Goal: Task Accomplishment & Management: Use online tool/utility

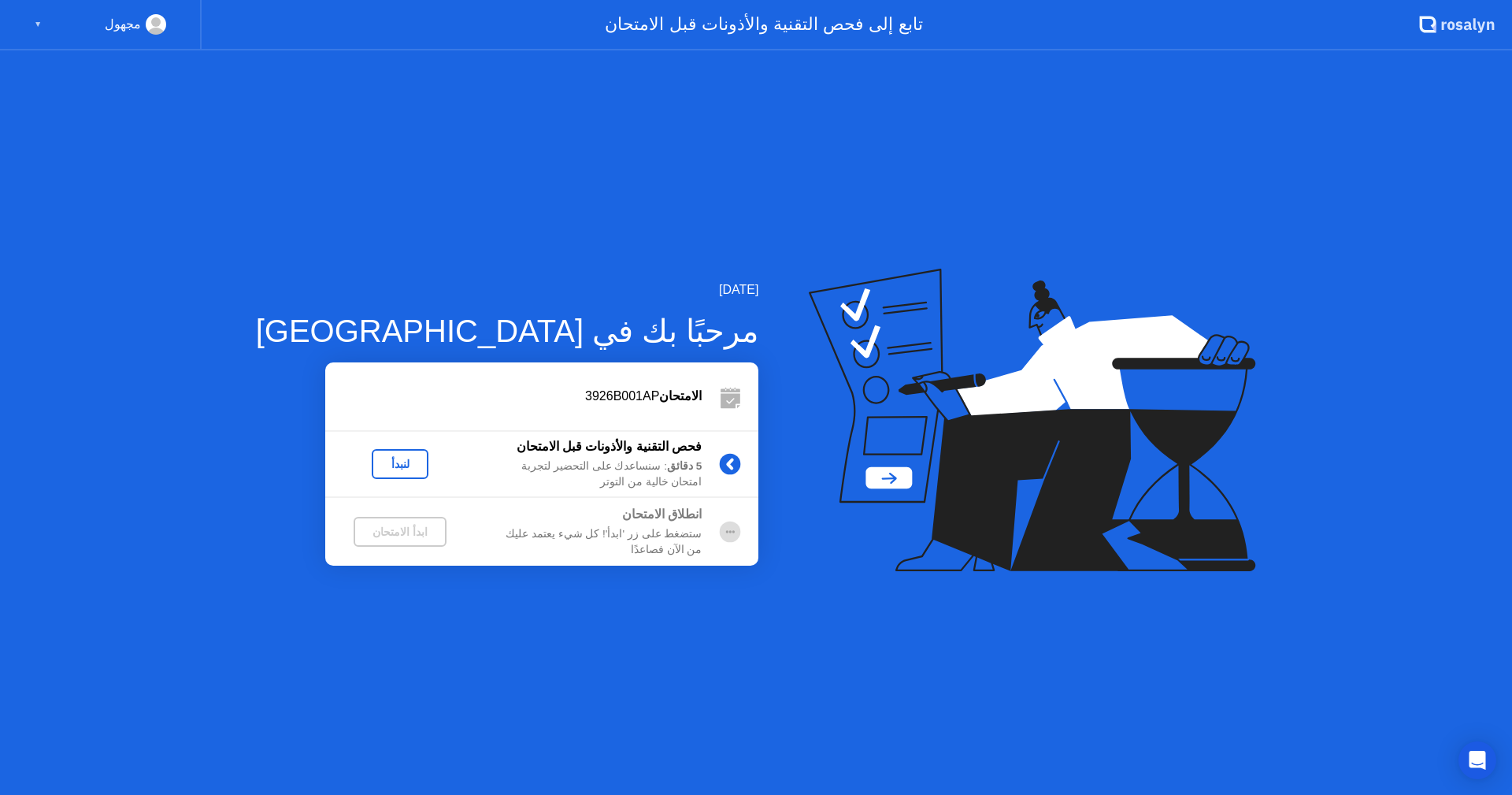
click at [378, 464] on div "لنبدأ" at bounding box center [399, 464] width 44 height 13
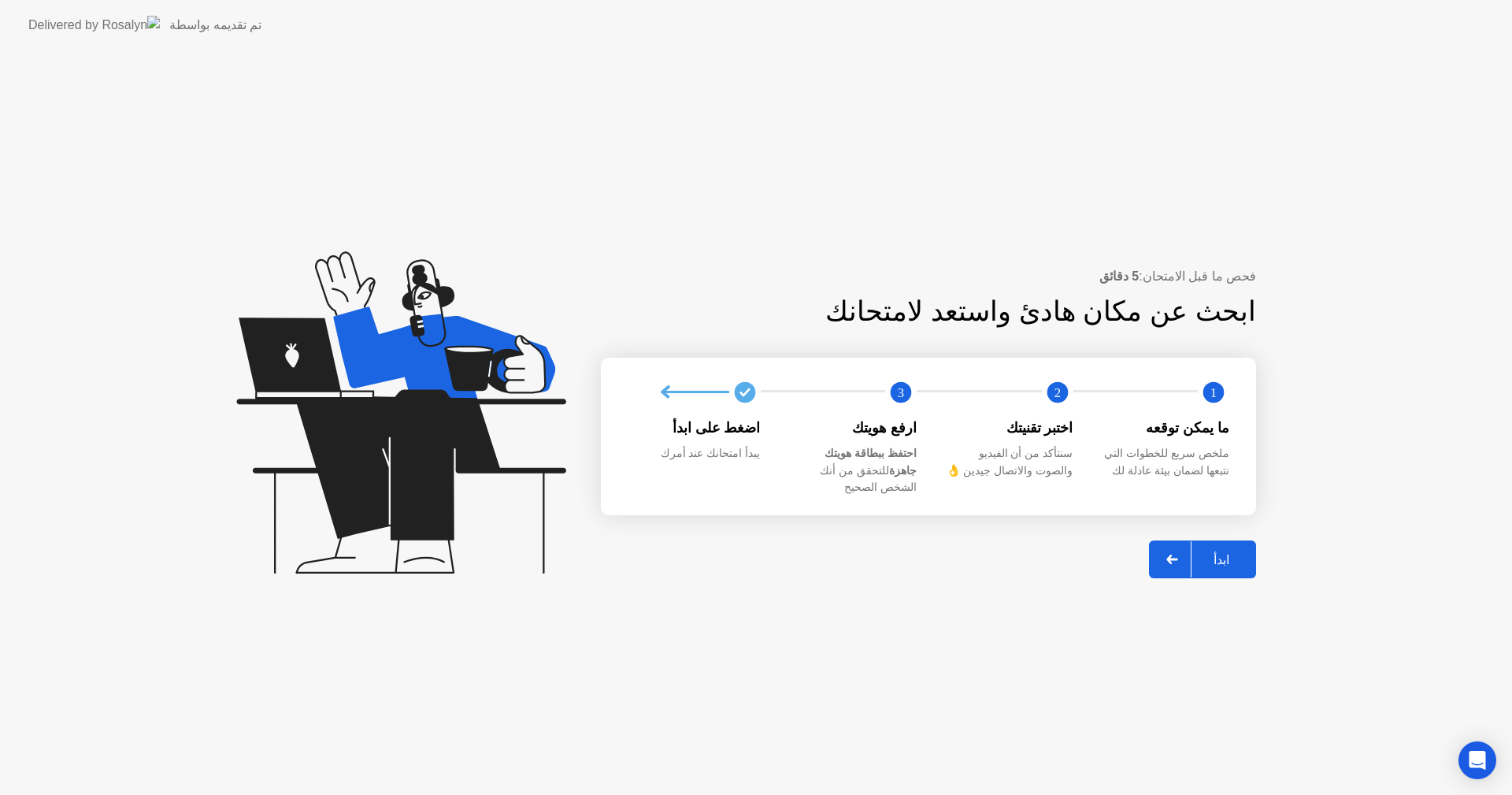
click at [1241, 555] on div "ابدأ" at bounding box center [1221, 559] width 60 height 15
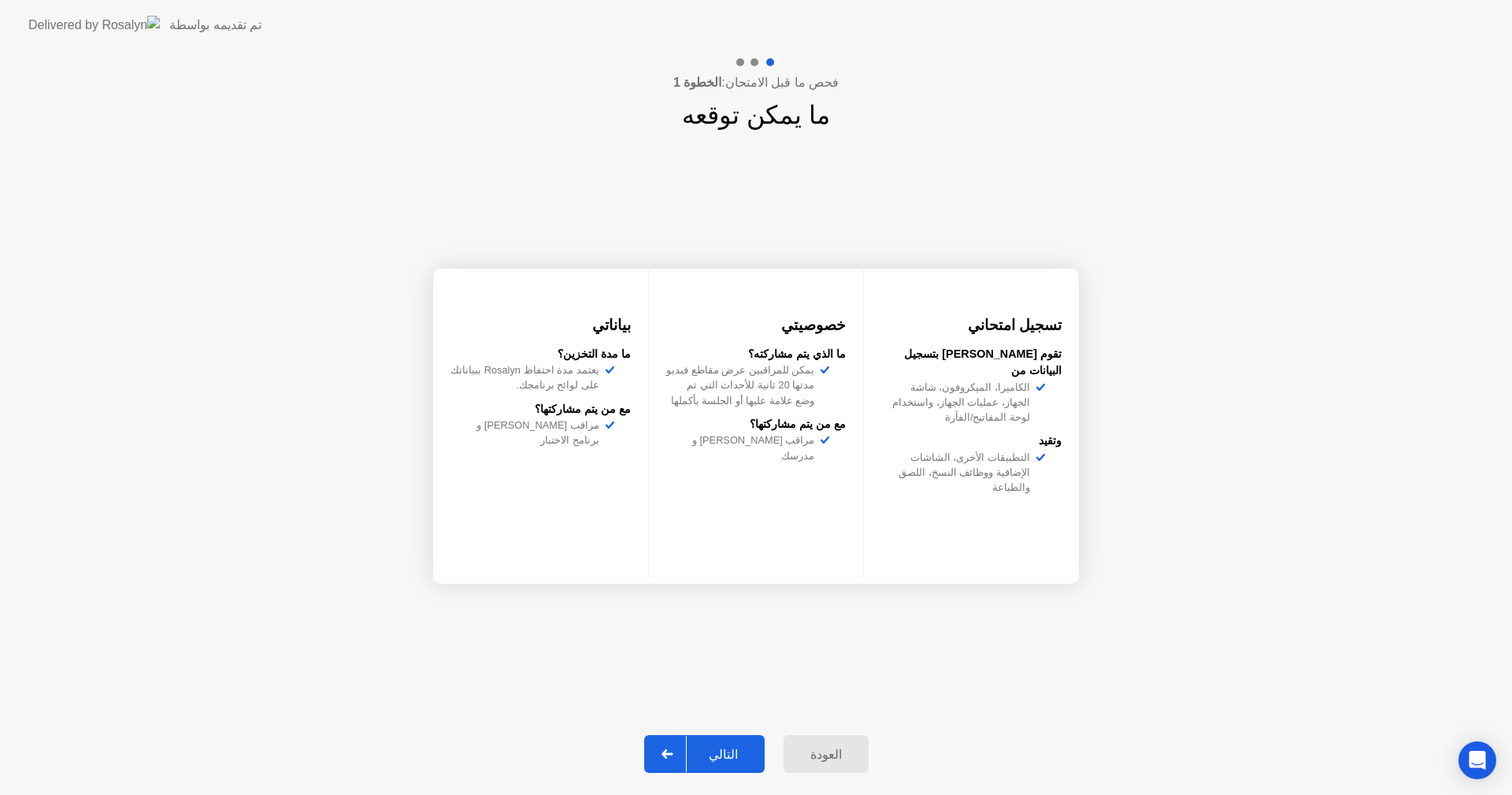
click at [709, 749] on div "التالي" at bounding box center [724, 754] width 73 height 15
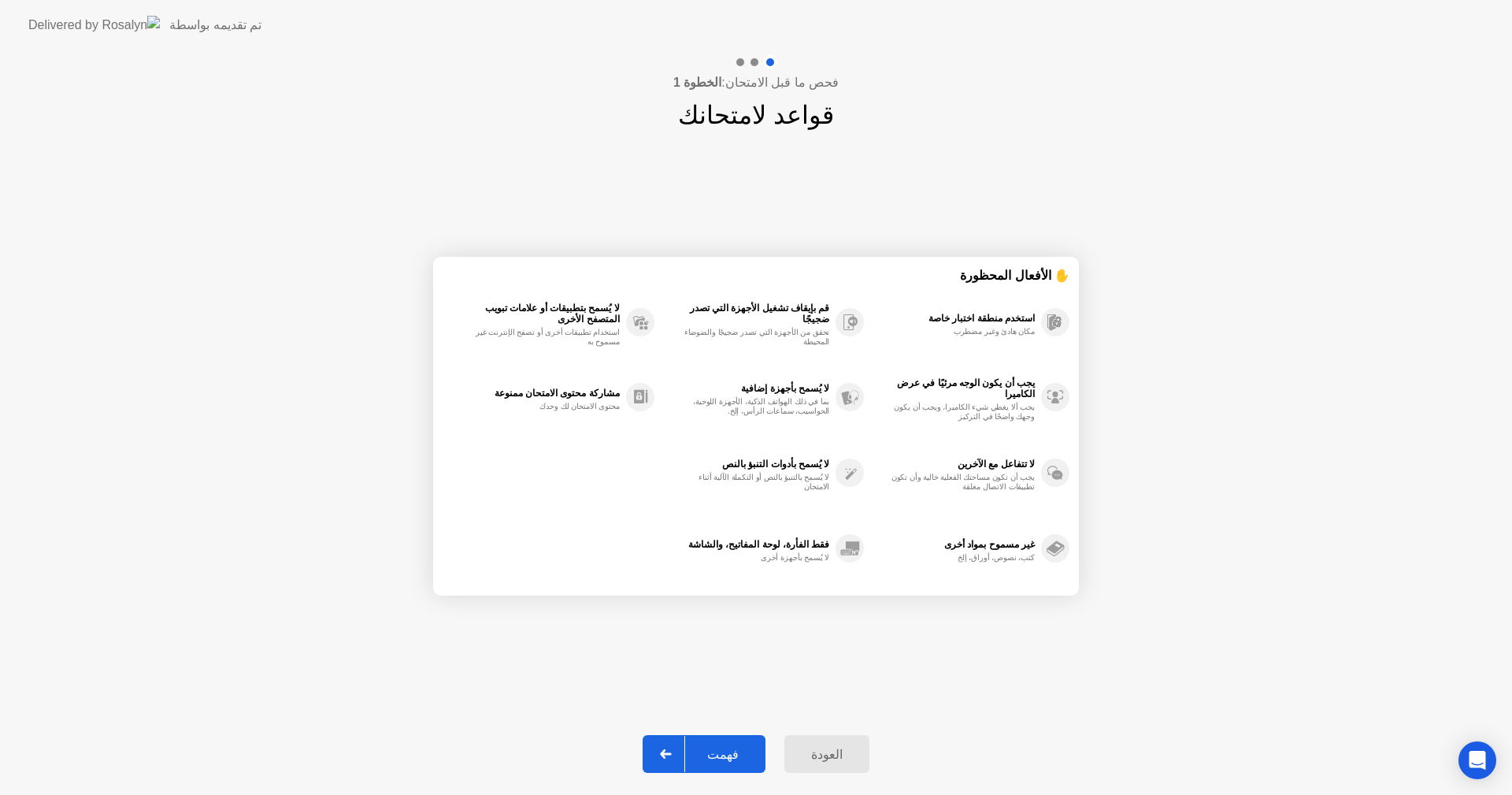
click at [710, 757] on div "فهمت" at bounding box center [723, 754] width 76 height 15
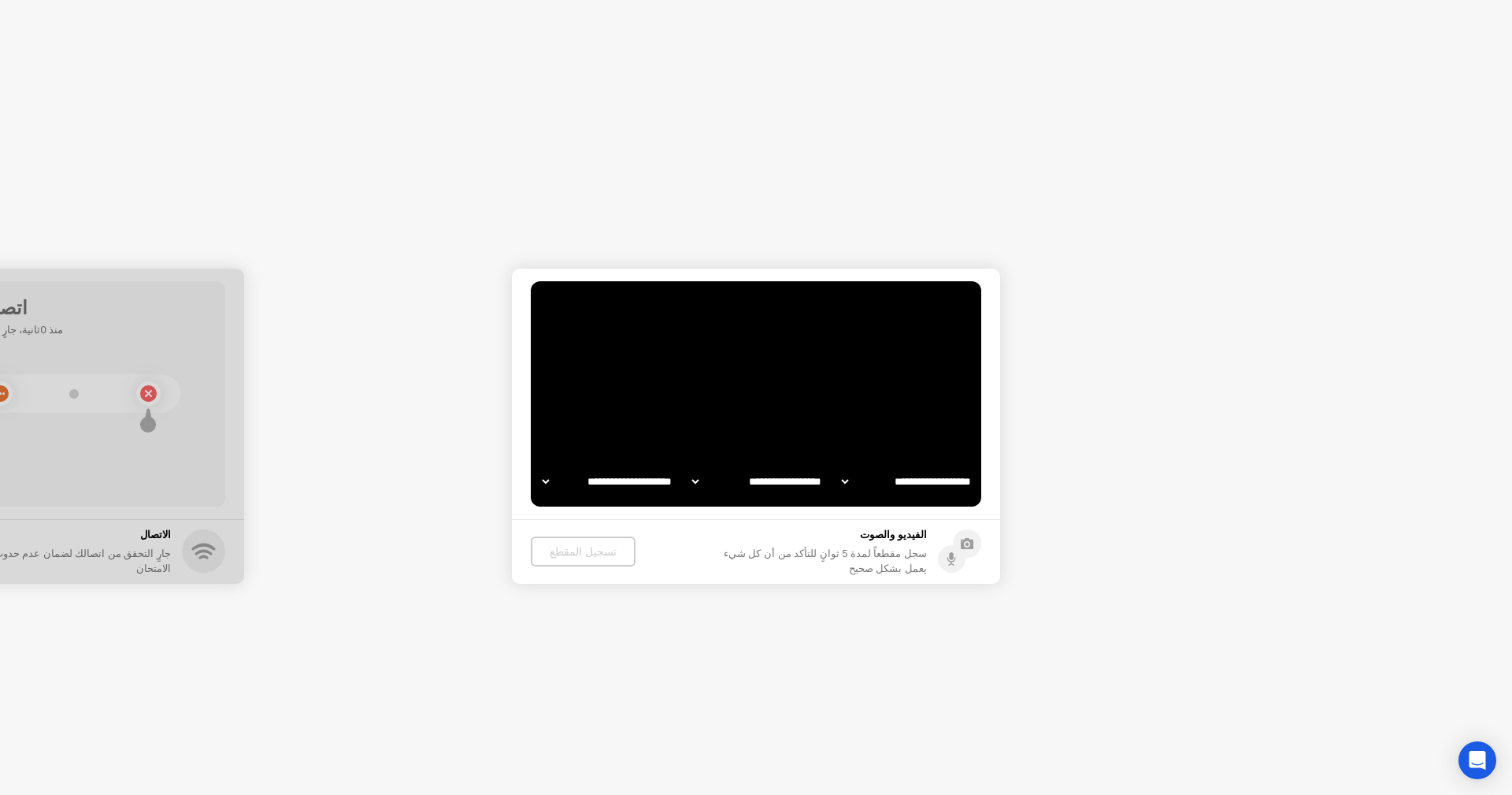
select select "**********"
select select "*******"
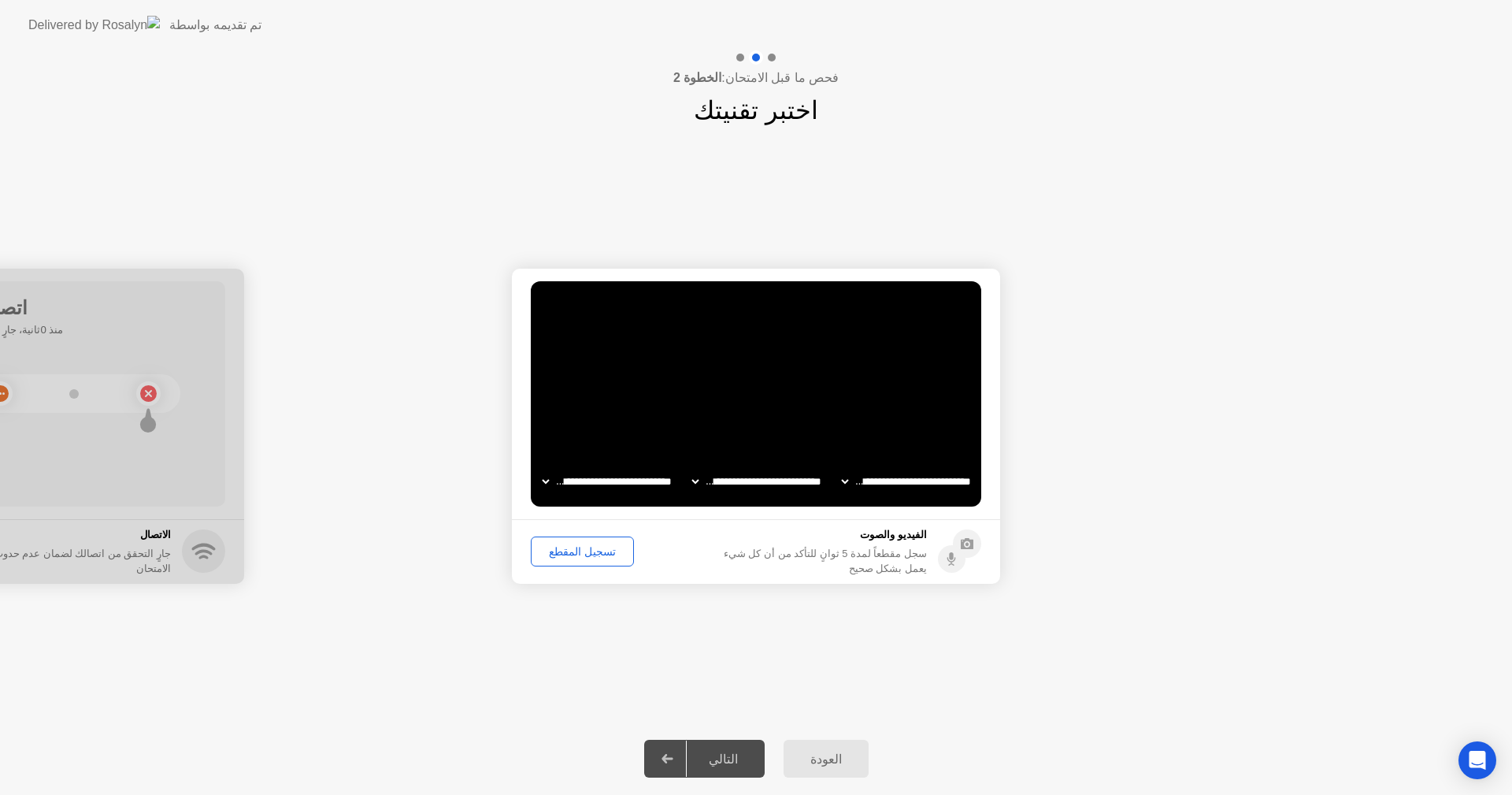
click at [673, 762] on icon at bounding box center [667, 759] width 12 height 10
click at [556, 555] on div "تسجيل المقطع" at bounding box center [582, 551] width 92 height 13
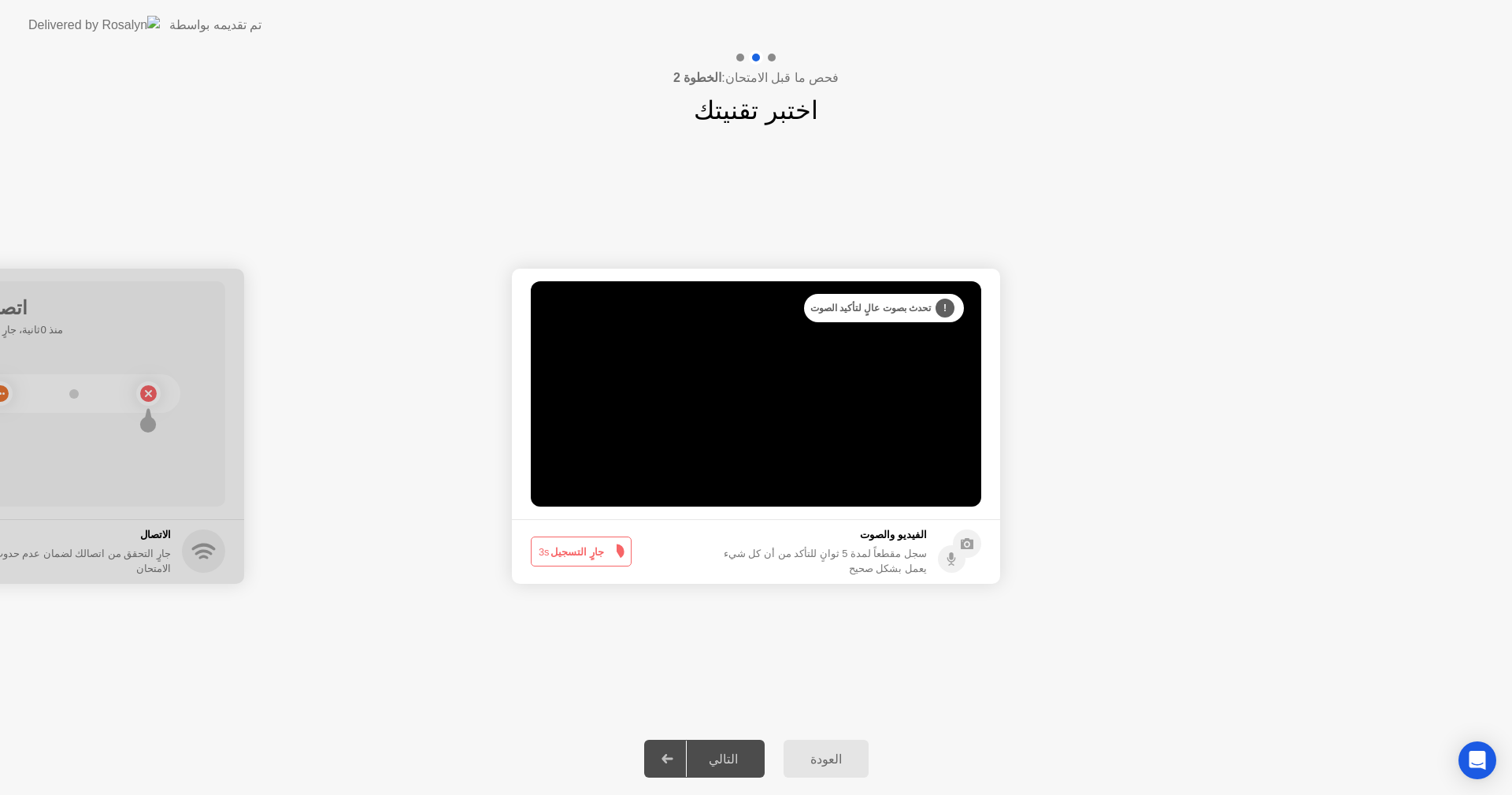
click at [585, 555] on button "جارٍ التسجيل 3s" at bounding box center [581, 551] width 101 height 30
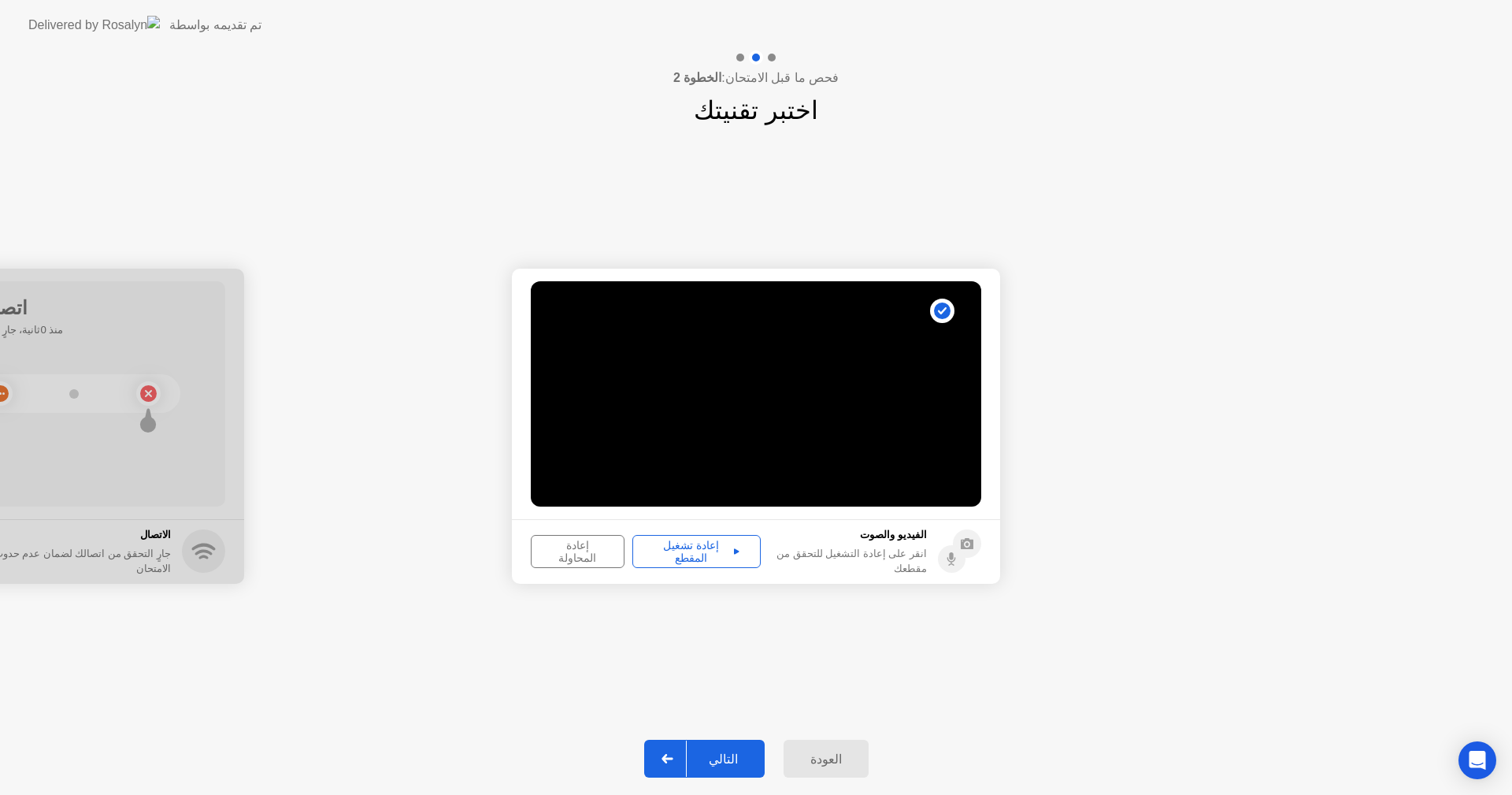
click at [728, 766] on div "التالي" at bounding box center [724, 759] width 73 height 15
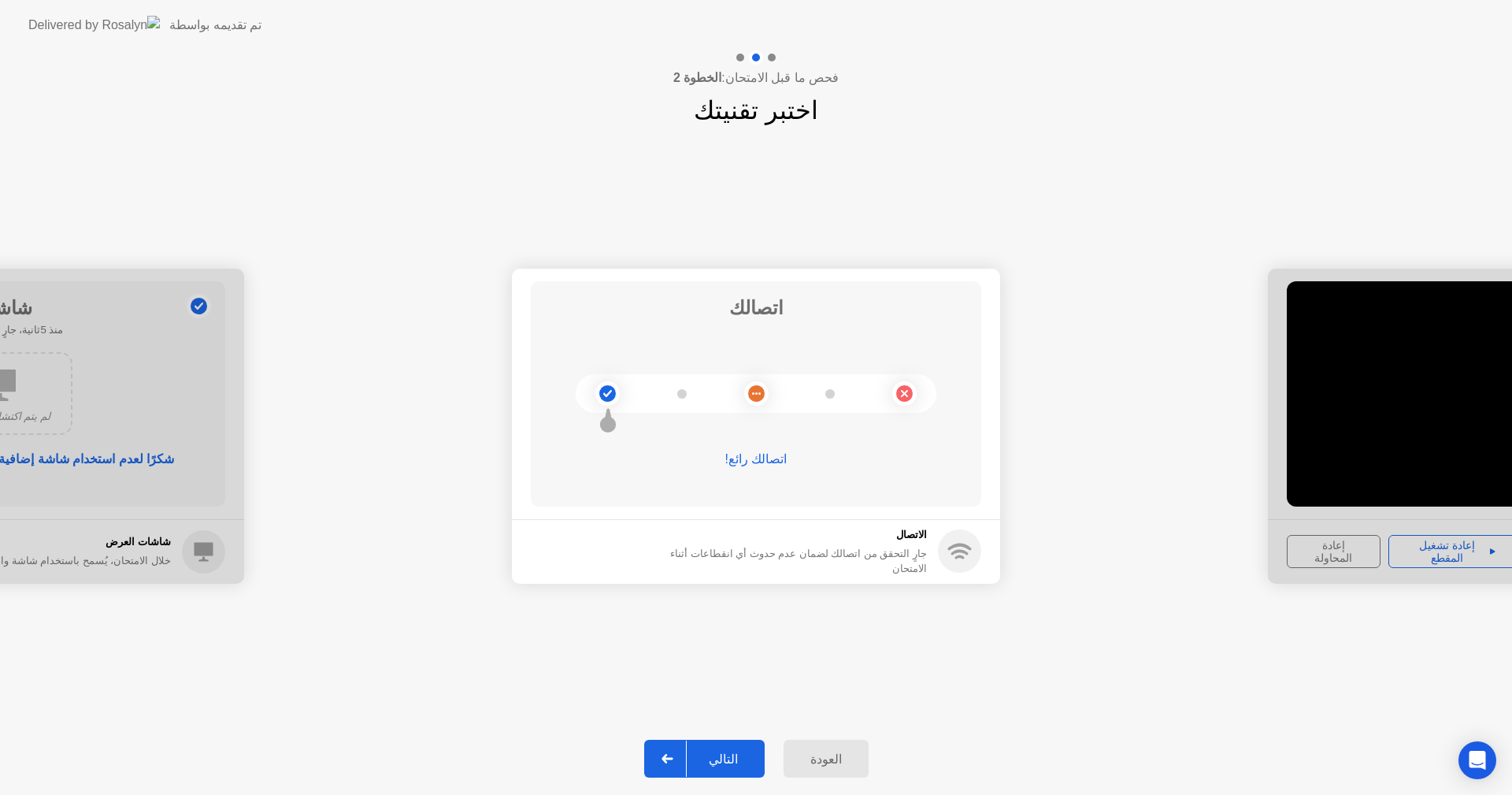
click at [715, 761] on div "التالي" at bounding box center [724, 759] width 73 height 15
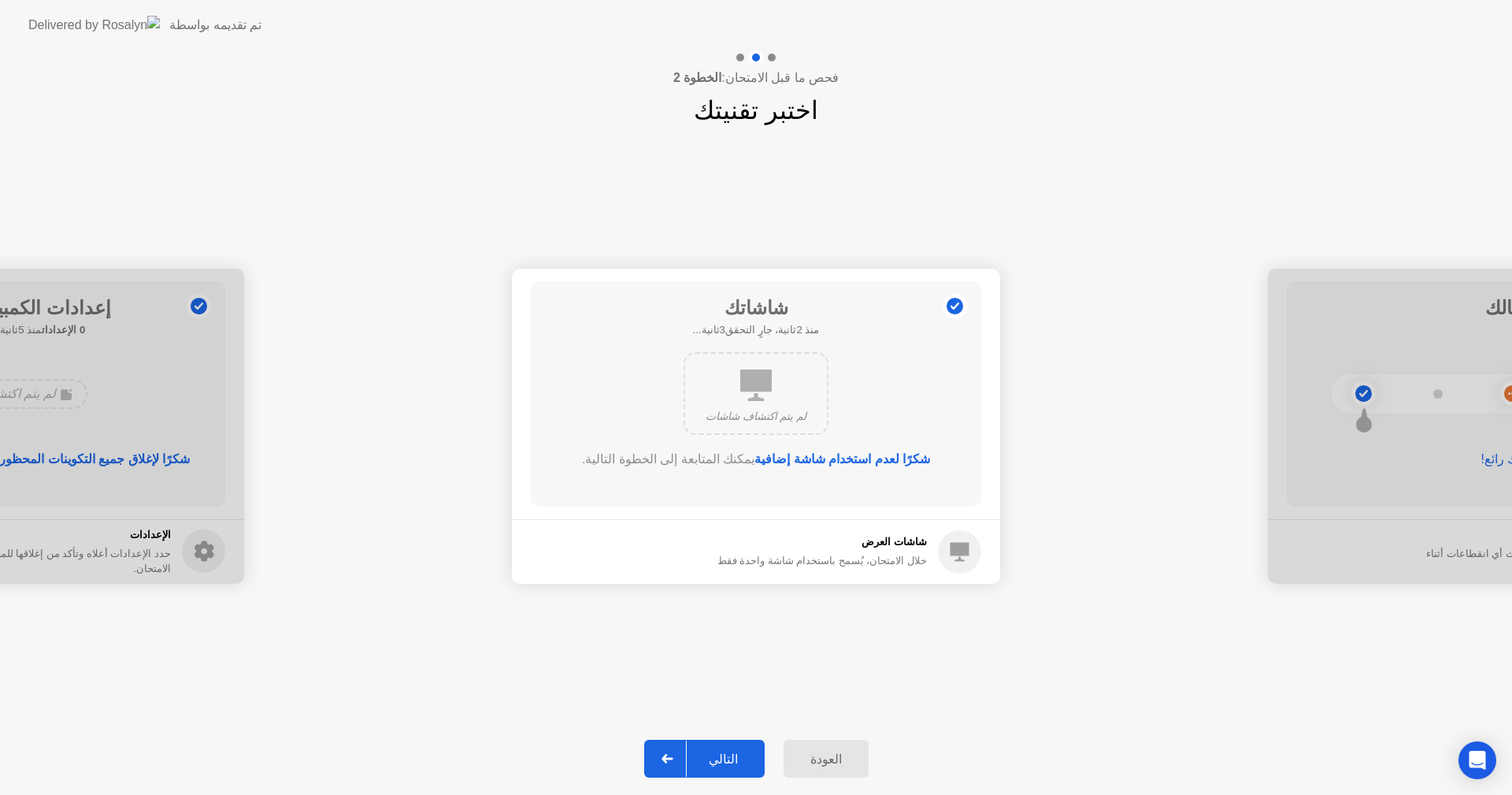
click at [823, 752] on div "العودة" at bounding box center [826, 759] width 76 height 15
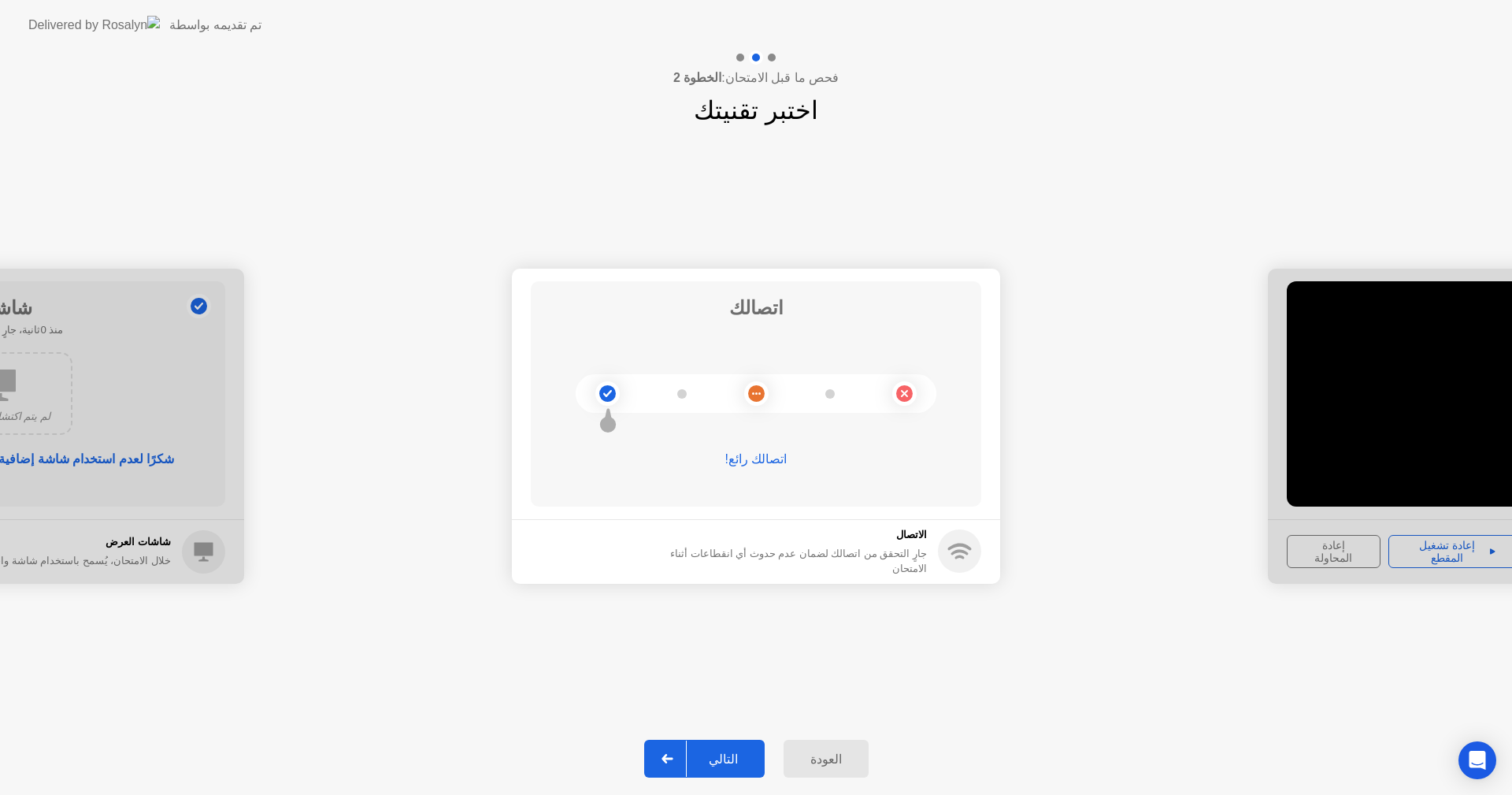
click at [823, 752] on div "العودة" at bounding box center [826, 759] width 76 height 15
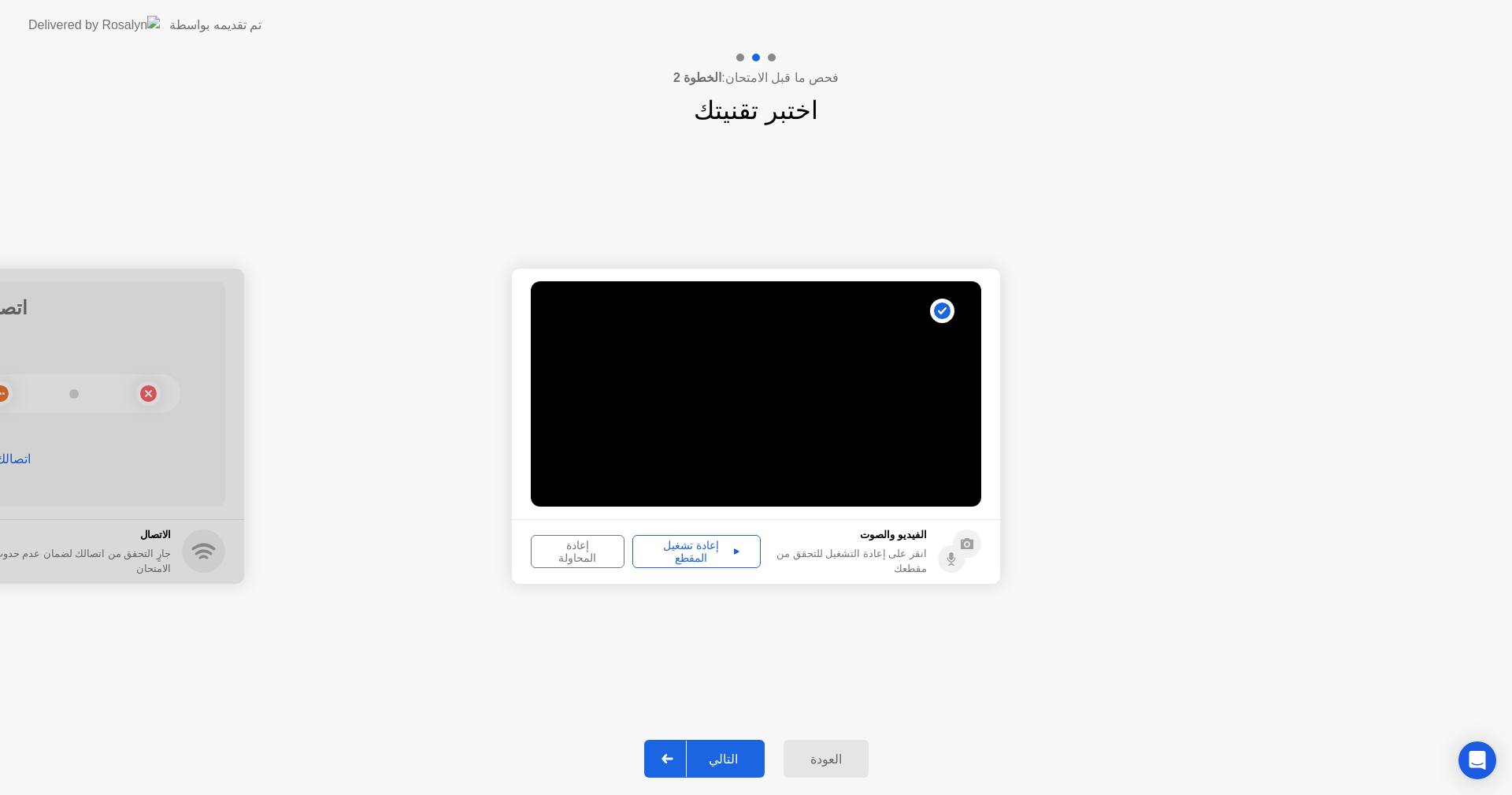
click at [865, 482] on video at bounding box center [756, 394] width 450 height 225
click at [944, 308] on circle at bounding box center [942, 311] width 17 height 17
click at [569, 551] on div "إعادة المحاولة" at bounding box center [578, 551] width 83 height 26
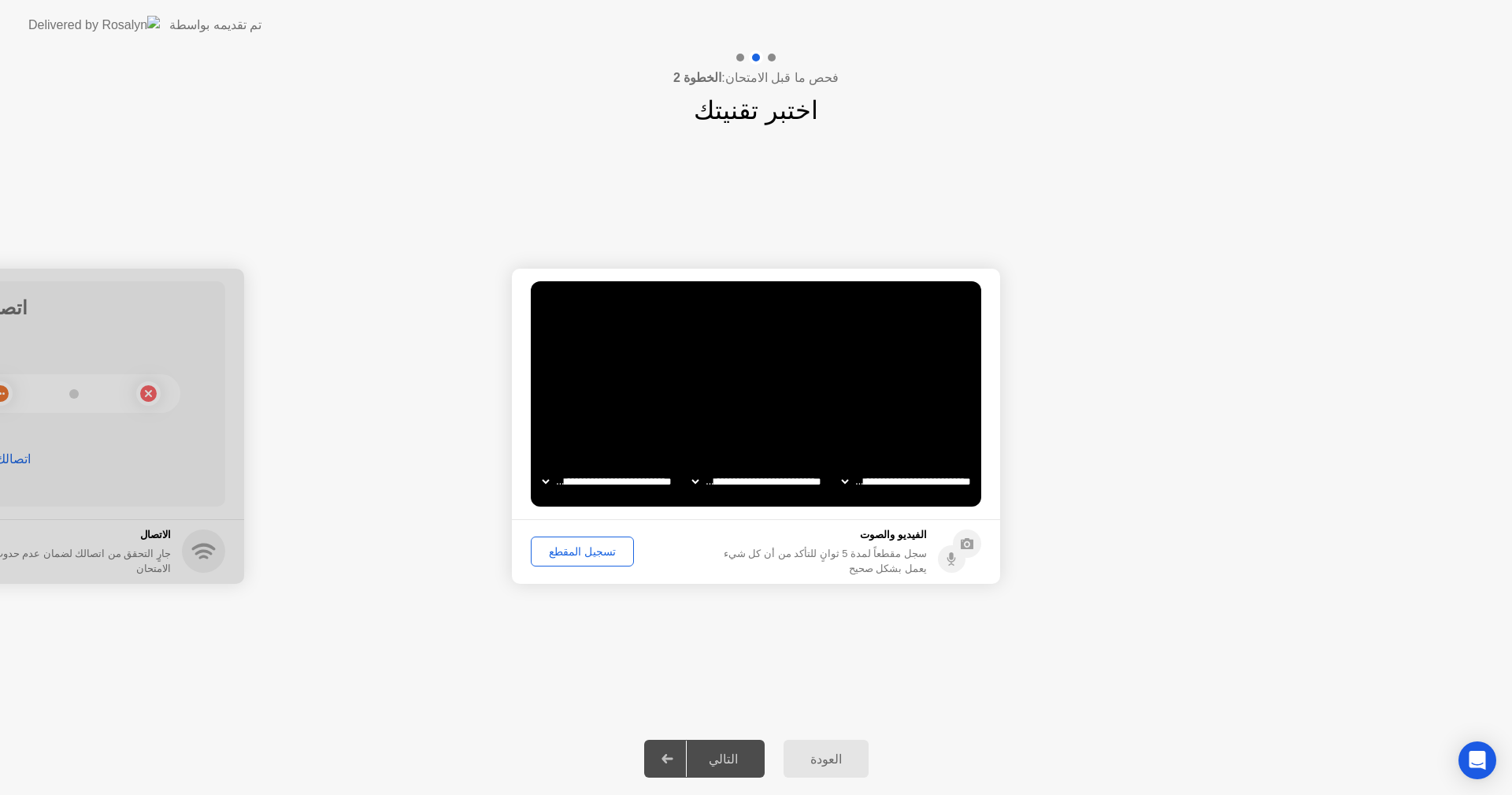
click at [687, 751] on div at bounding box center [668, 758] width 38 height 36
click at [716, 756] on div "التالي" at bounding box center [724, 759] width 73 height 15
click at [581, 551] on div "تسجيل المقطع" at bounding box center [582, 551] width 92 height 13
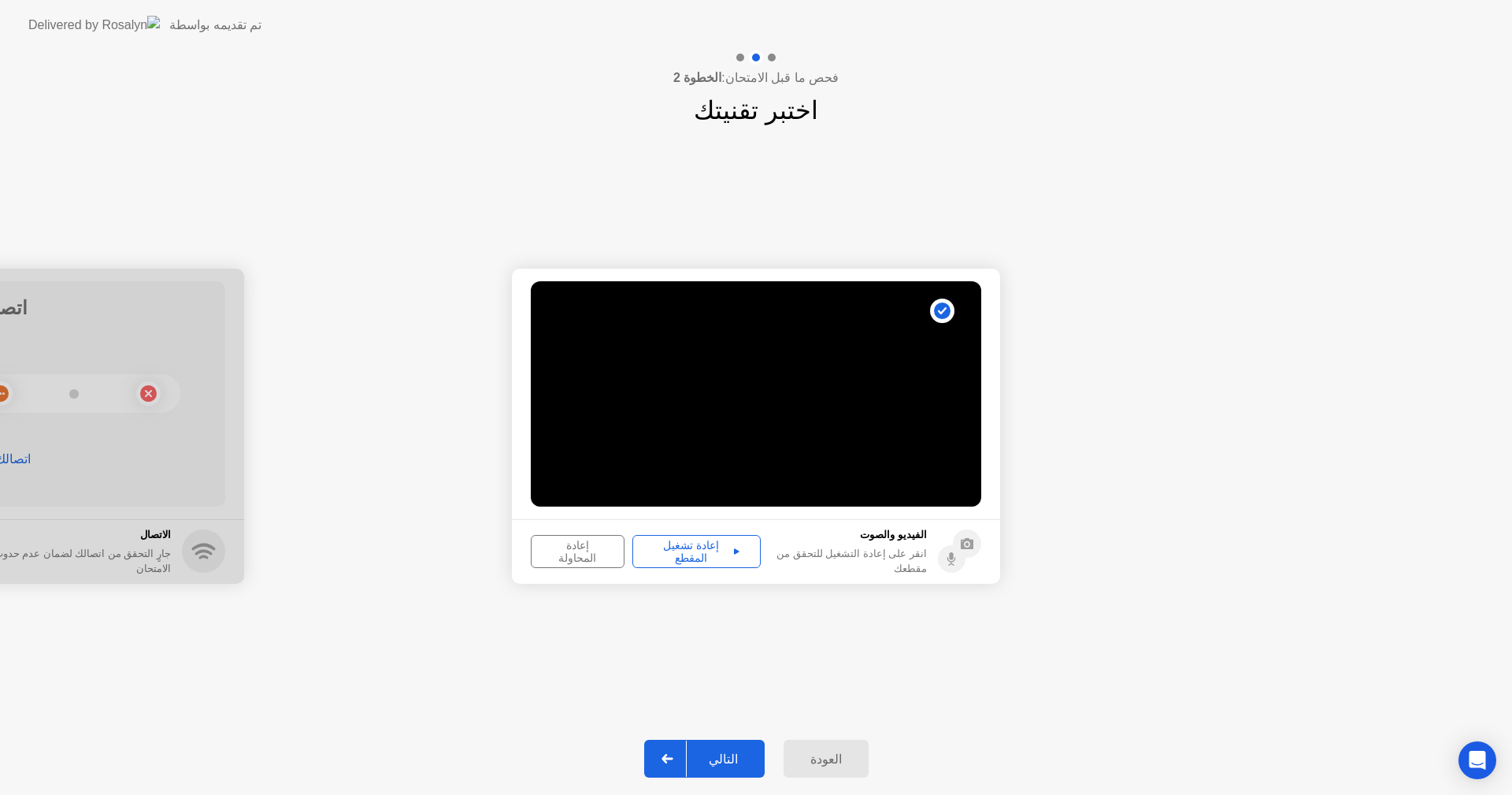
click at [704, 745] on button "التالي" at bounding box center [704, 758] width 121 height 38
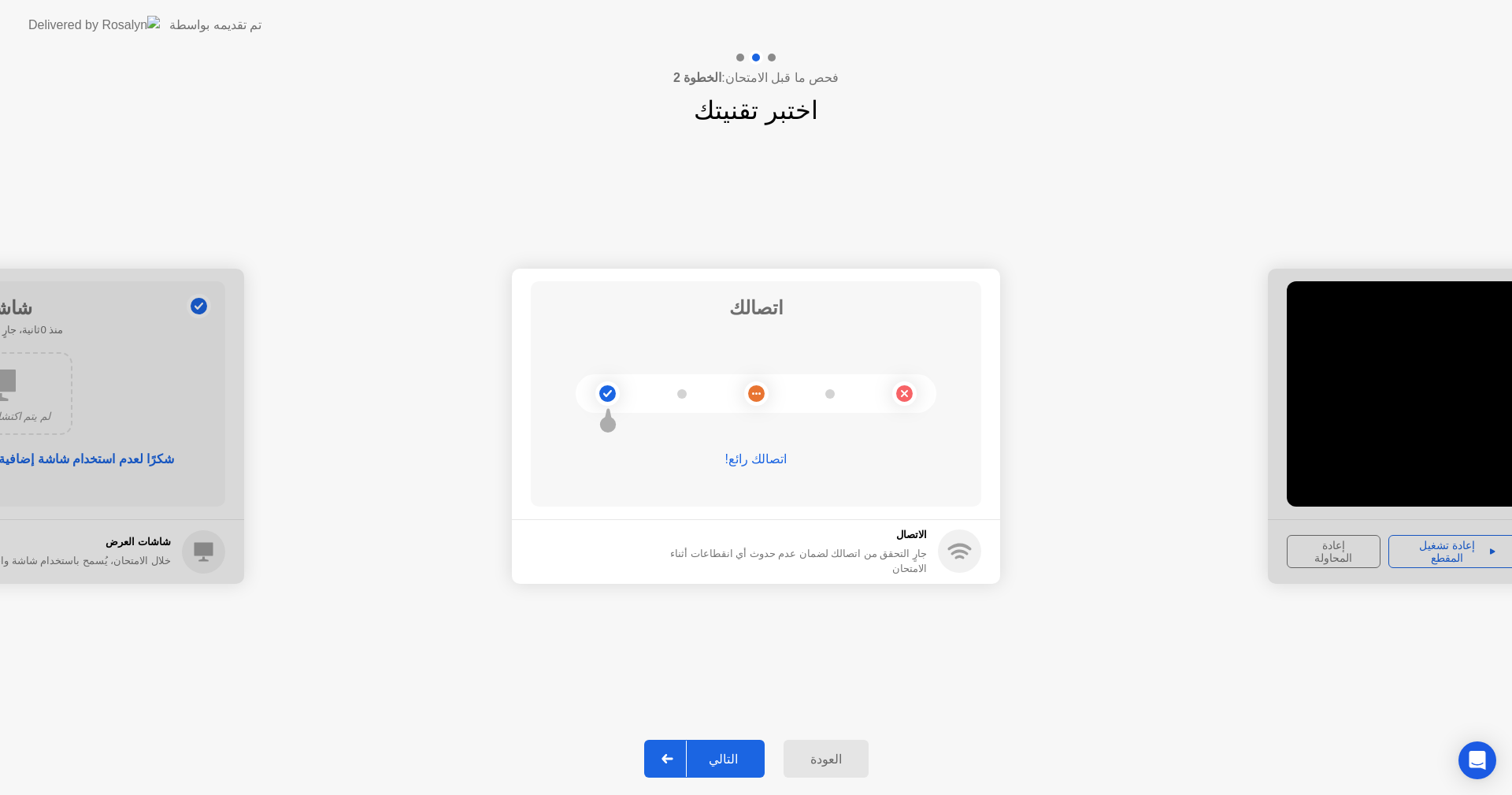
click at [704, 752] on div "التالي" at bounding box center [724, 759] width 73 height 15
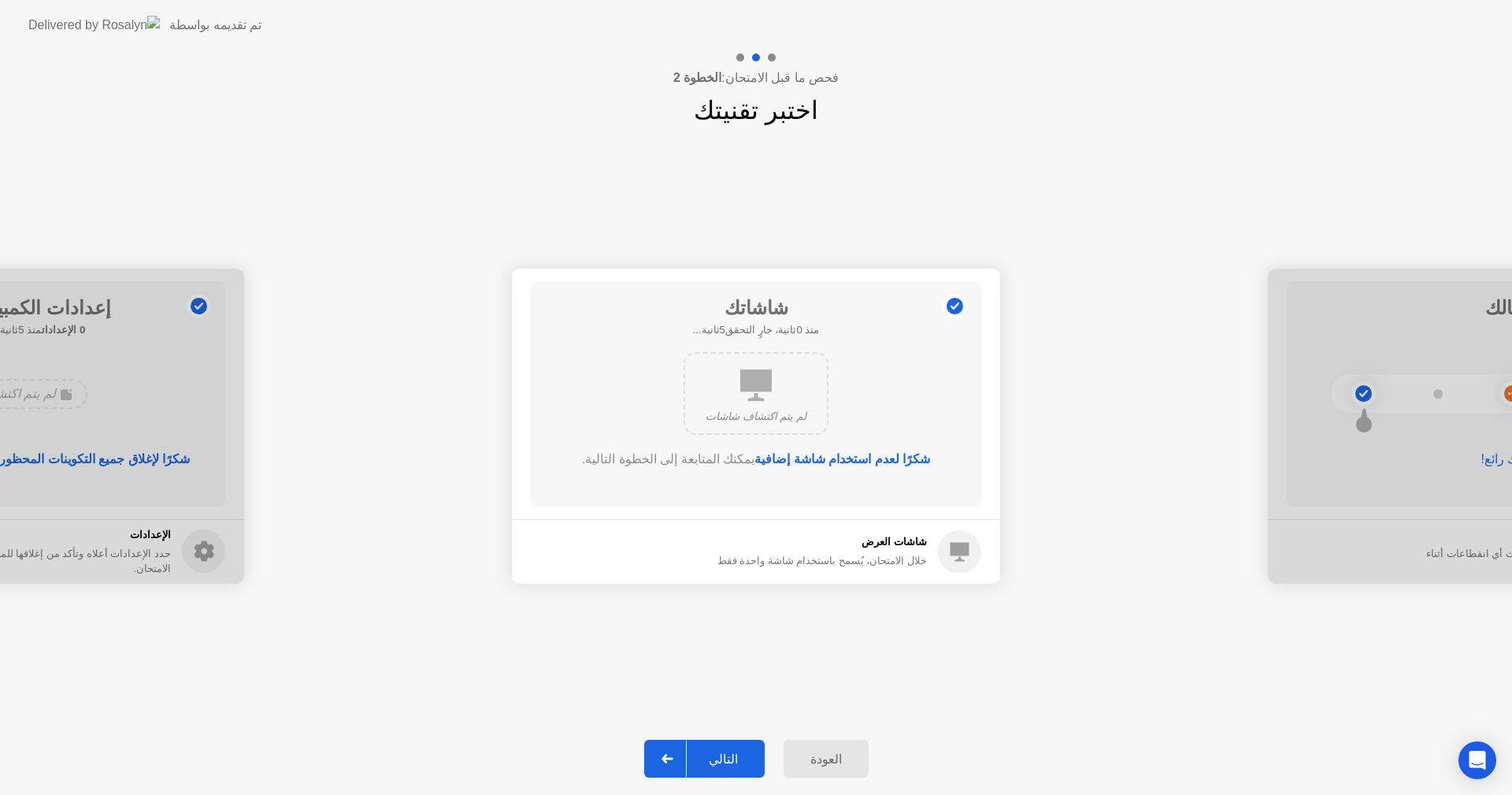
click at [704, 752] on div "التالي" at bounding box center [724, 759] width 73 height 15
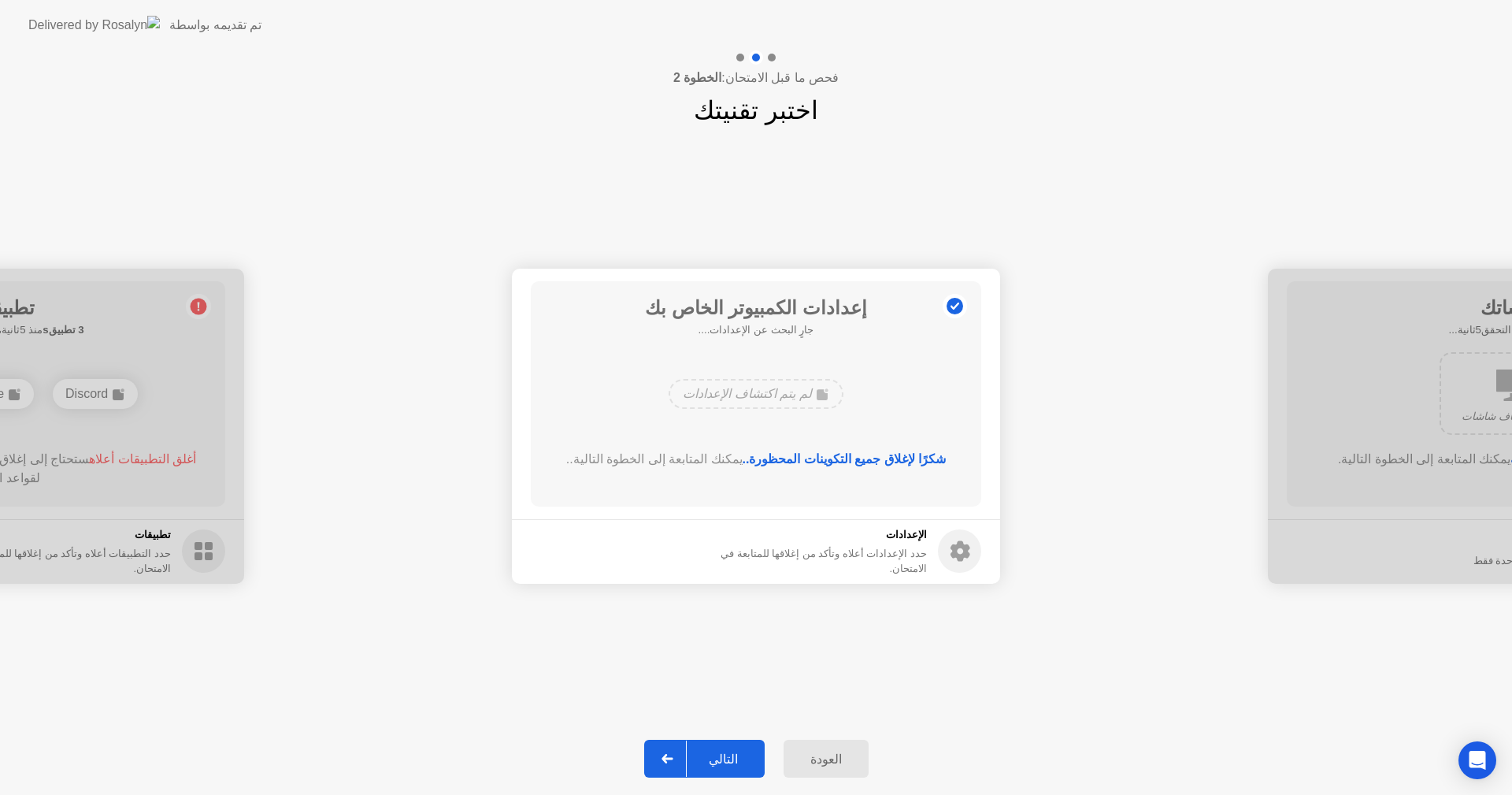
click at [734, 752] on div "التالي" at bounding box center [724, 759] width 73 height 15
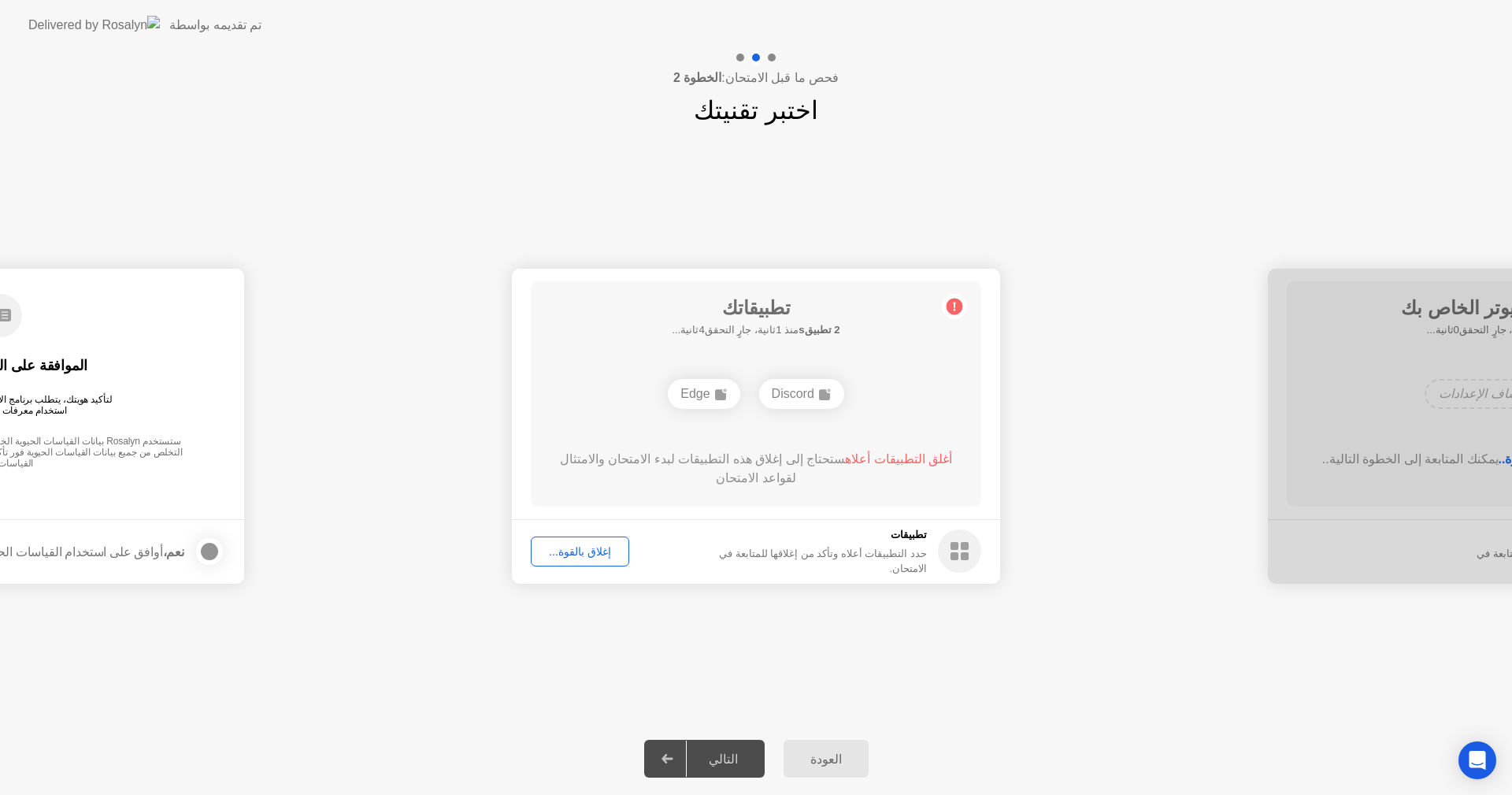
click at [704, 390] on div "Edge" at bounding box center [704, 393] width 72 height 30
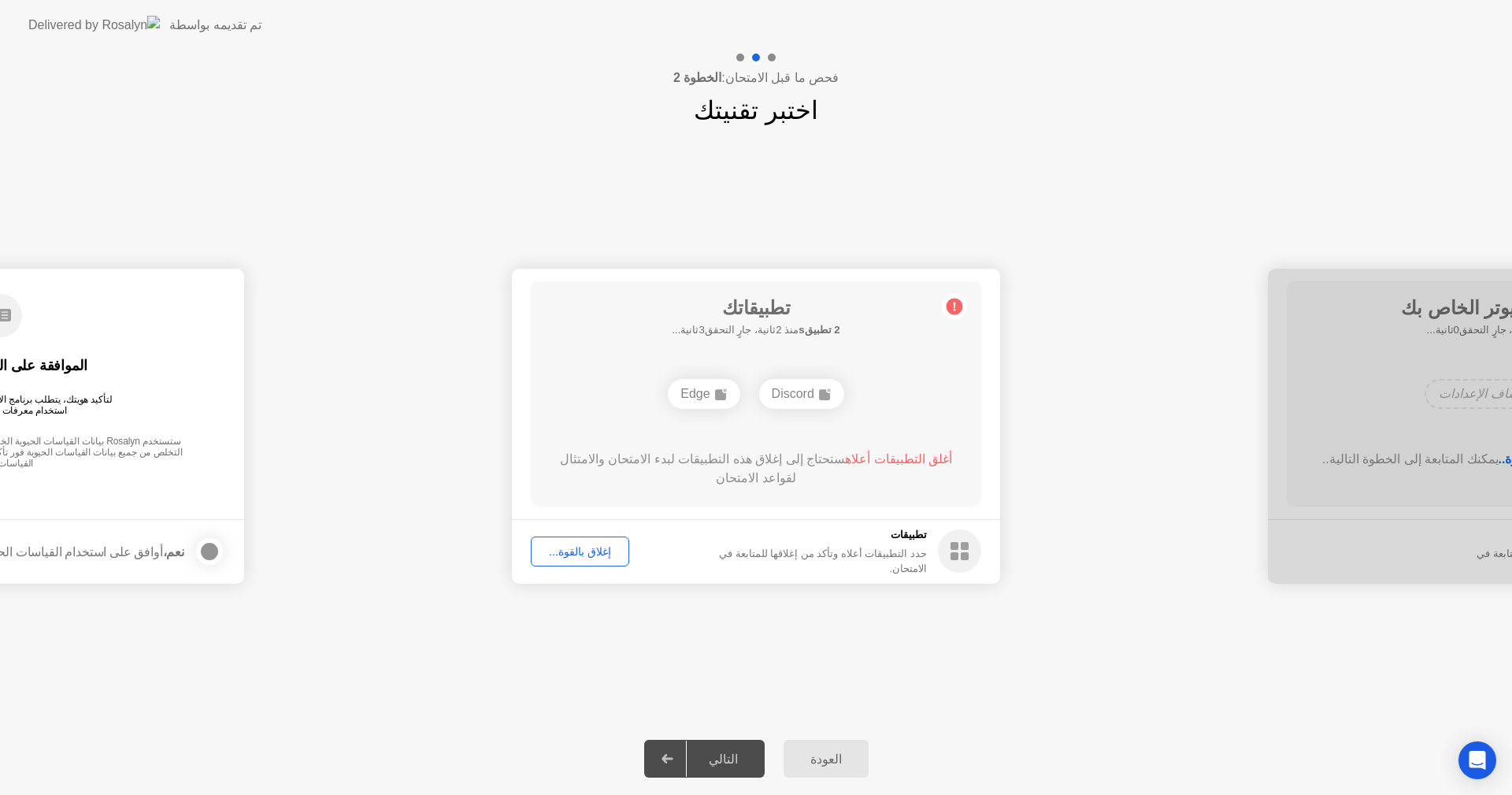
click at [704, 390] on div "Edge" at bounding box center [704, 393] width 72 height 30
click at [704, 391] on div "Edge" at bounding box center [704, 393] width 72 height 30
click at [600, 554] on div "إغلاق بالقوة..." at bounding box center [580, 551] width 87 height 13
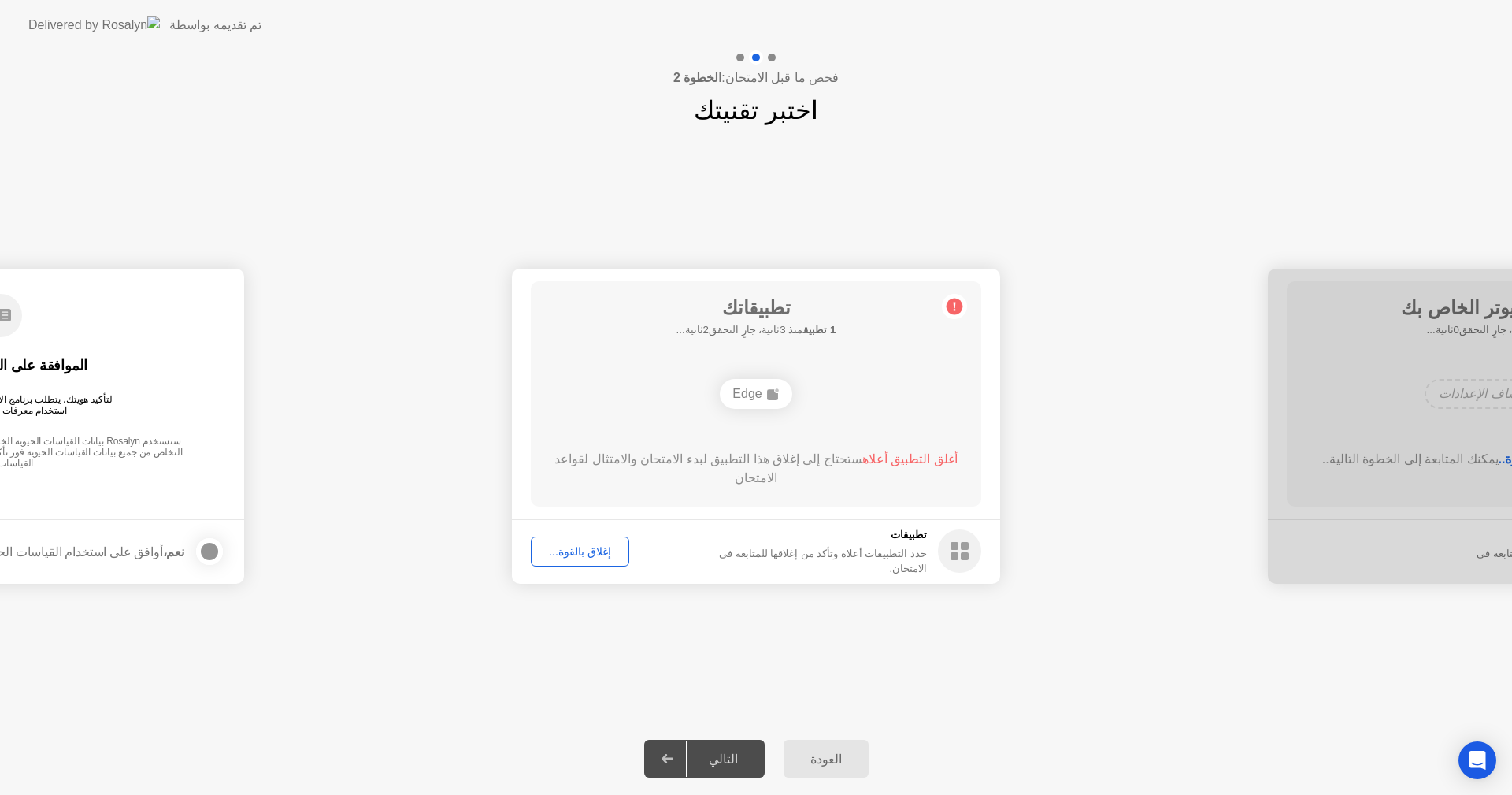
click at [568, 557] on div "إغلاق بالقوة..." at bounding box center [580, 551] width 87 height 13
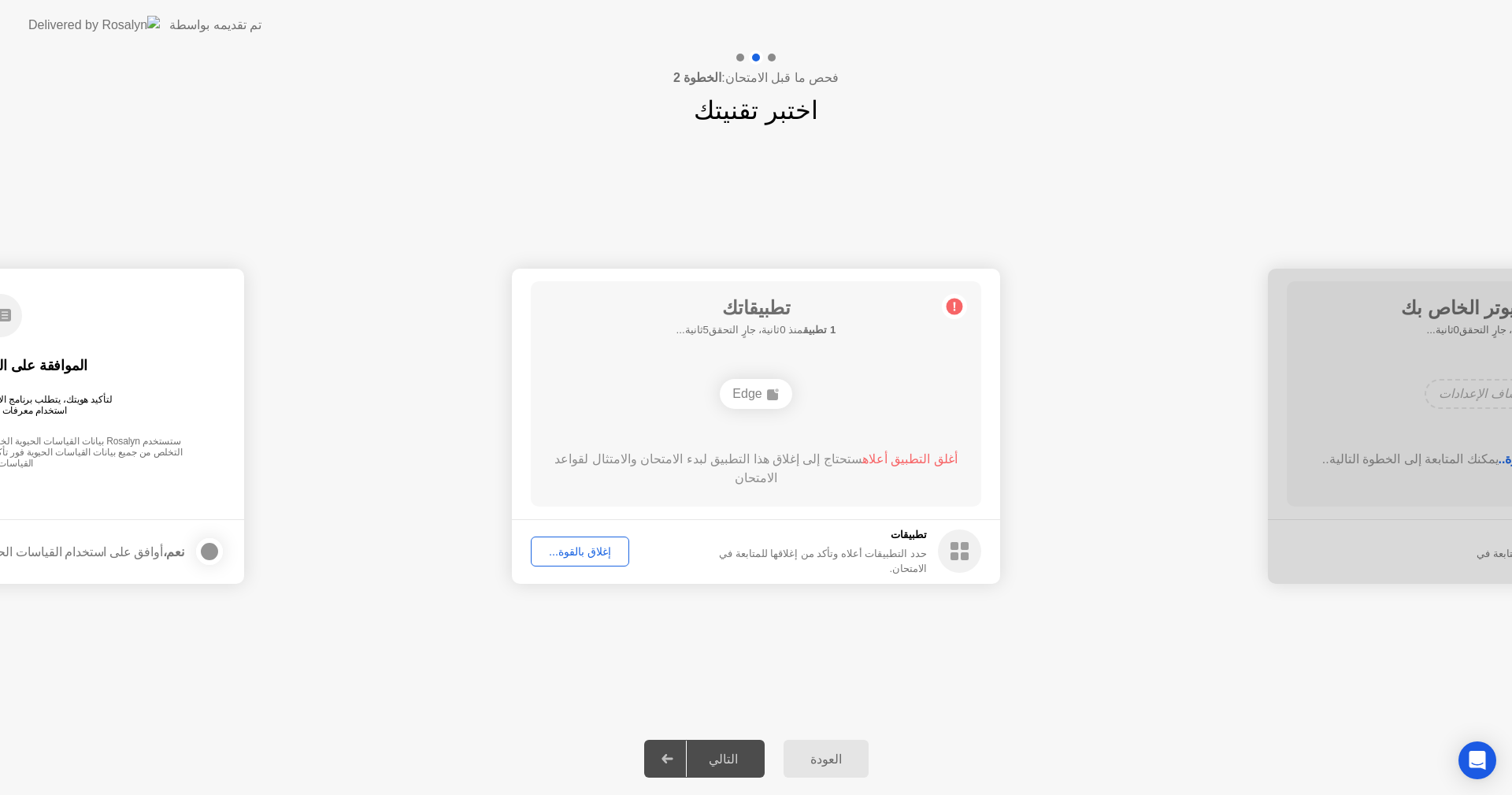
click at [891, 458] on span "أغلق التطبيق أعلاه" at bounding box center [910, 459] width 95 height 14
click at [574, 556] on div "إغلاق بالقوة..." at bounding box center [580, 551] width 87 height 13
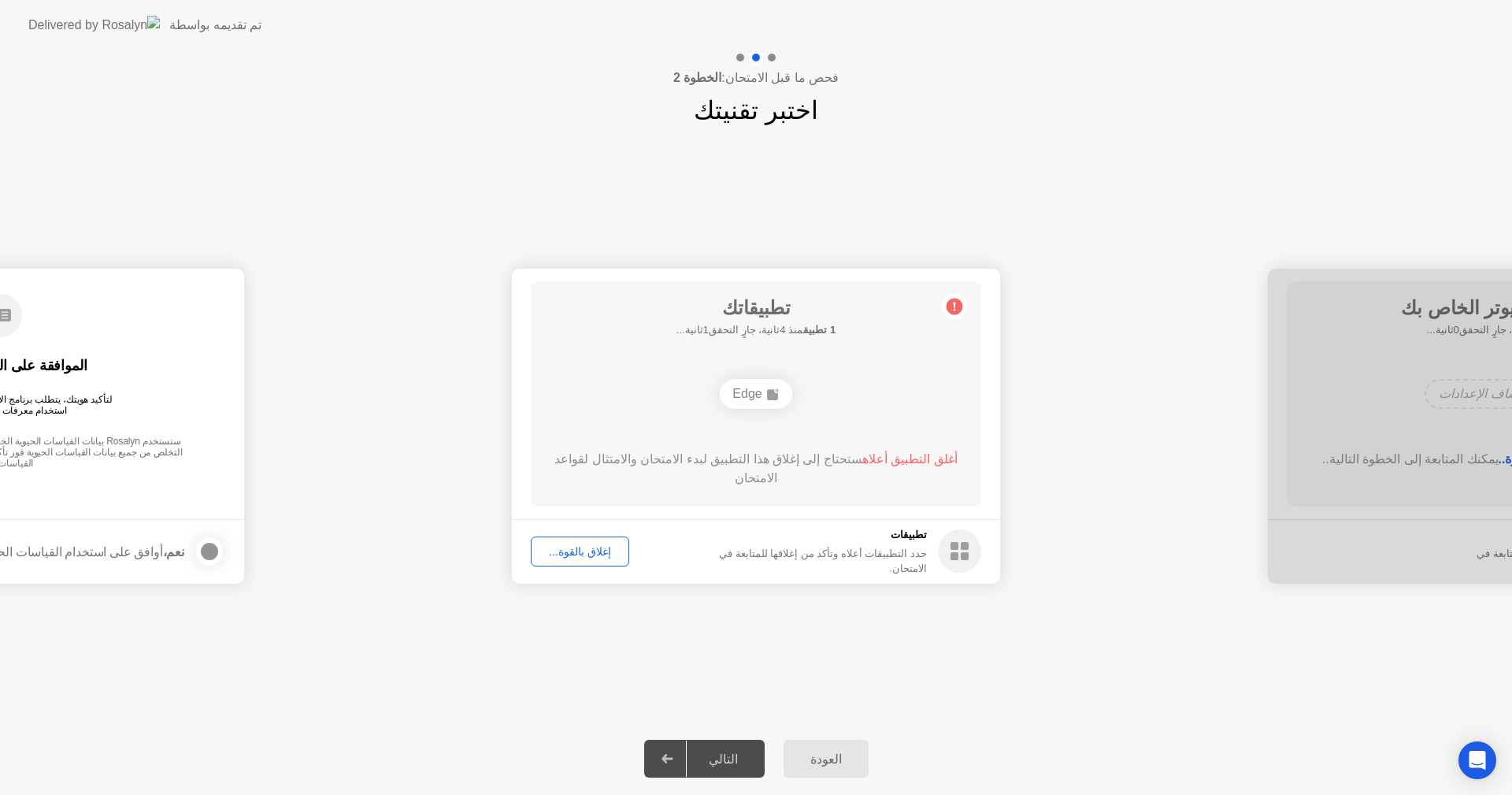
click at [892, 557] on div "حدد التطبيقات أعلاه وتأكد من إغلاقها للمتابعة في الامتحان." at bounding box center [808, 560] width 239 height 30
click at [668, 765] on div at bounding box center [668, 758] width 38 height 36
click at [724, 757] on div "التالي" at bounding box center [724, 759] width 73 height 15
click at [584, 549] on div "إغلاق بالقوة..." at bounding box center [580, 551] width 87 height 13
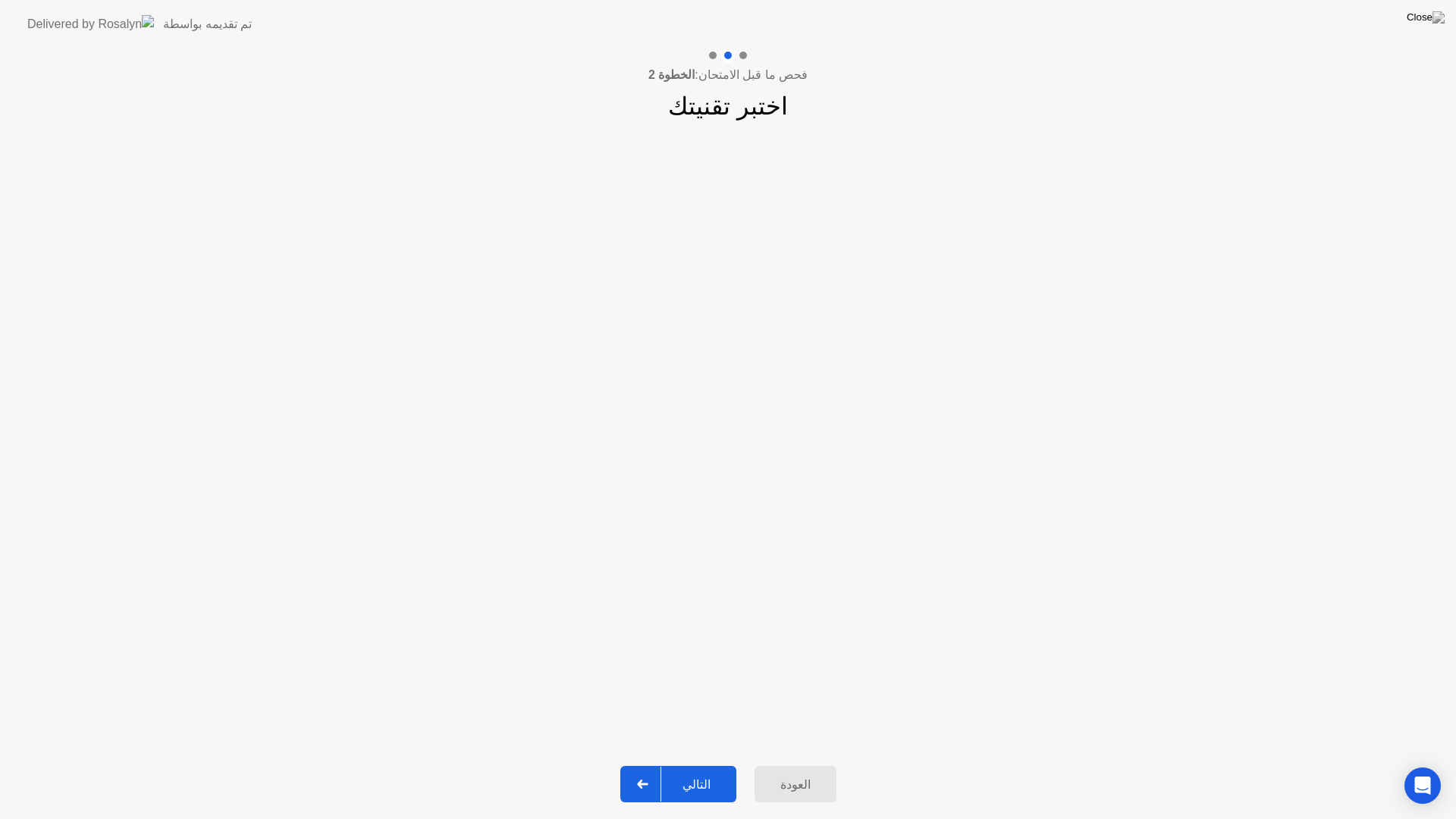
click at [702, 764] on div "التالي" at bounding box center [697, 784] width 71 height 15
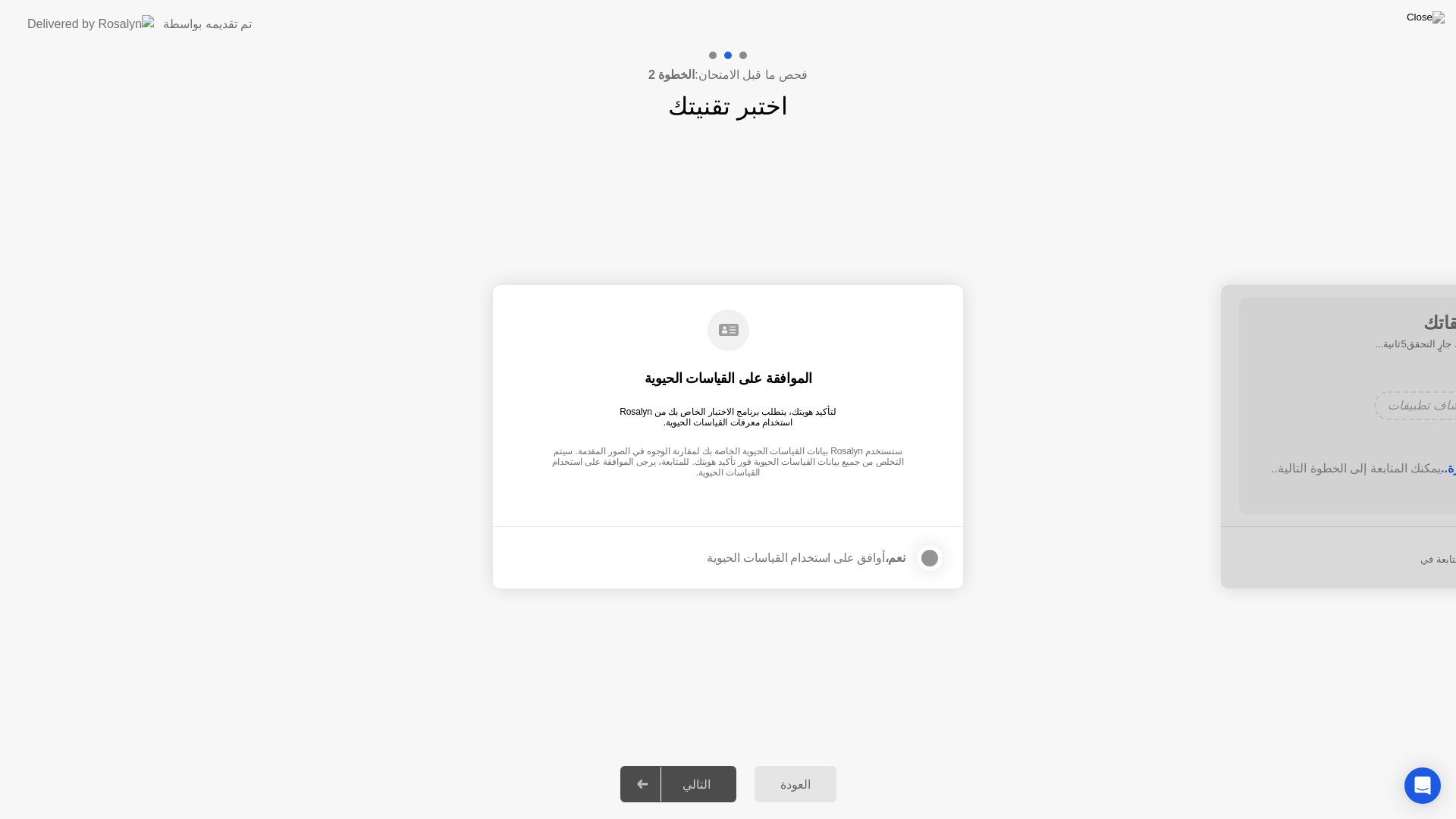
click at [931, 561] on div at bounding box center [930, 558] width 18 height 18
click at [709, 764] on div "التالي" at bounding box center [697, 784] width 71 height 15
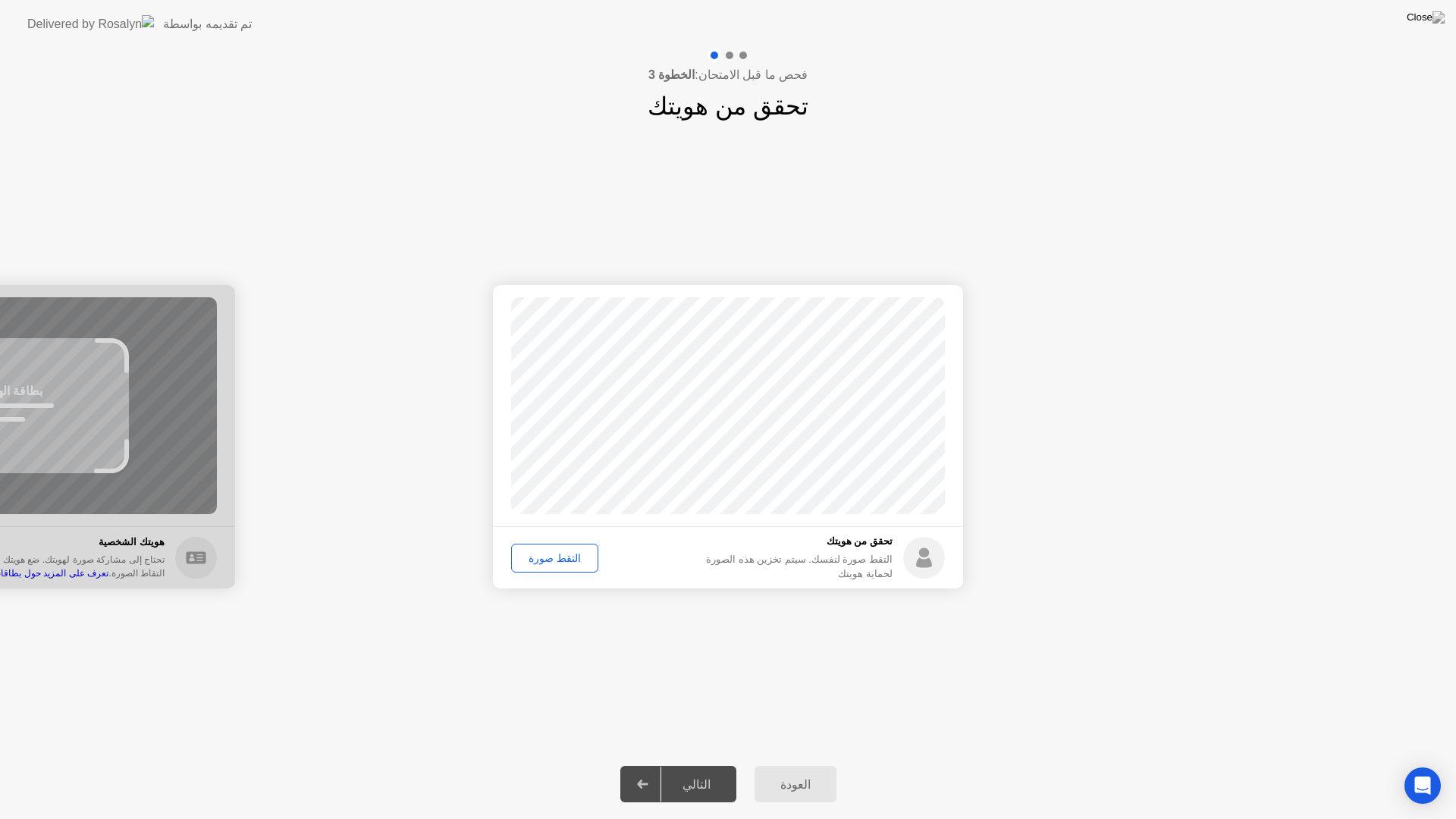
click at [564, 556] on div "التقط صورة" at bounding box center [555, 558] width 77 height 12
click at [675, 764] on div "التالي" at bounding box center [697, 784] width 71 height 15
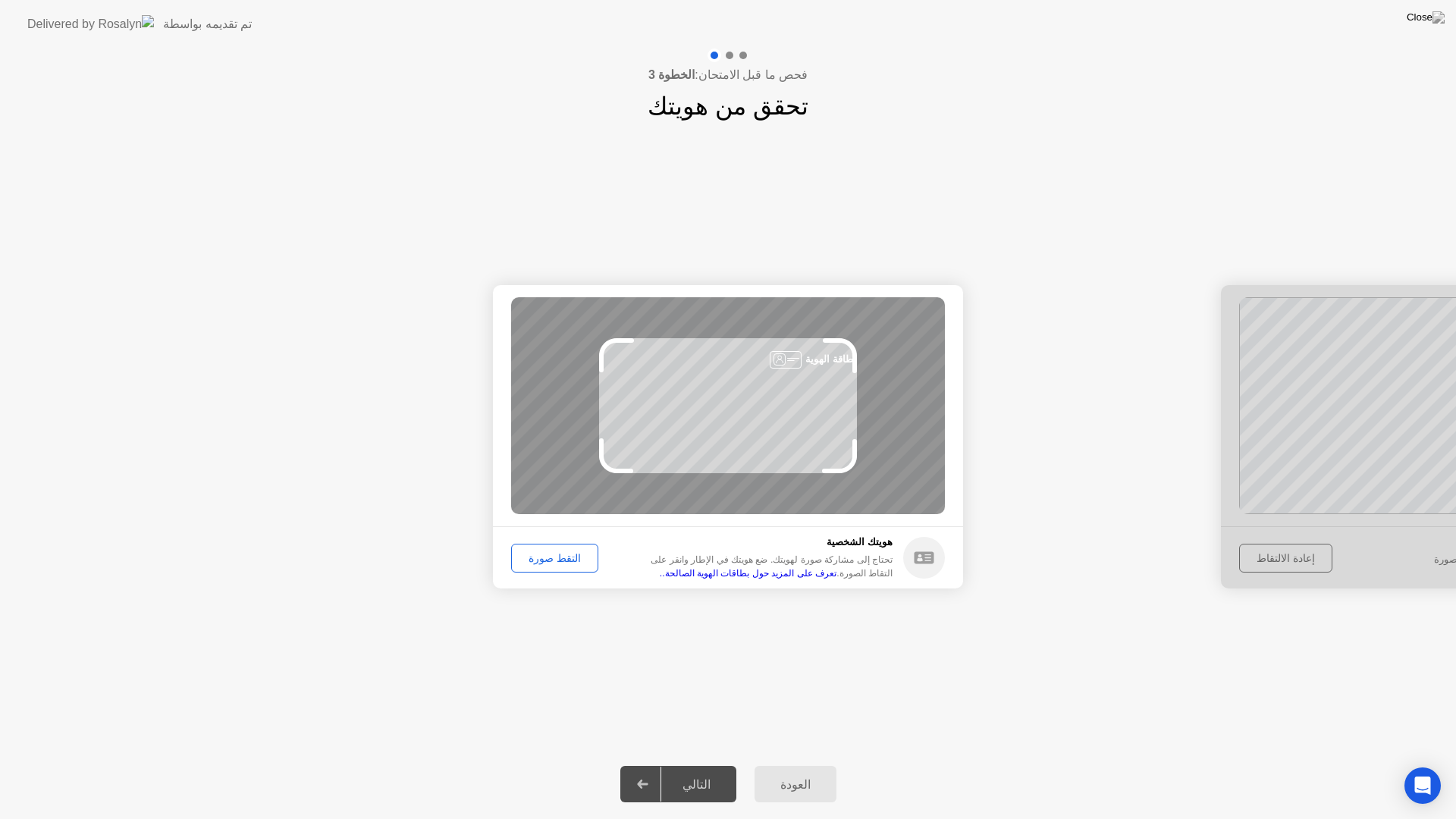
drag, startPoint x: 548, startPoint y: 551, endPoint x: 557, endPoint y: 557, distance: 10.8
click at [557, 557] on div "التقط صورة" at bounding box center [555, 558] width 77 height 12
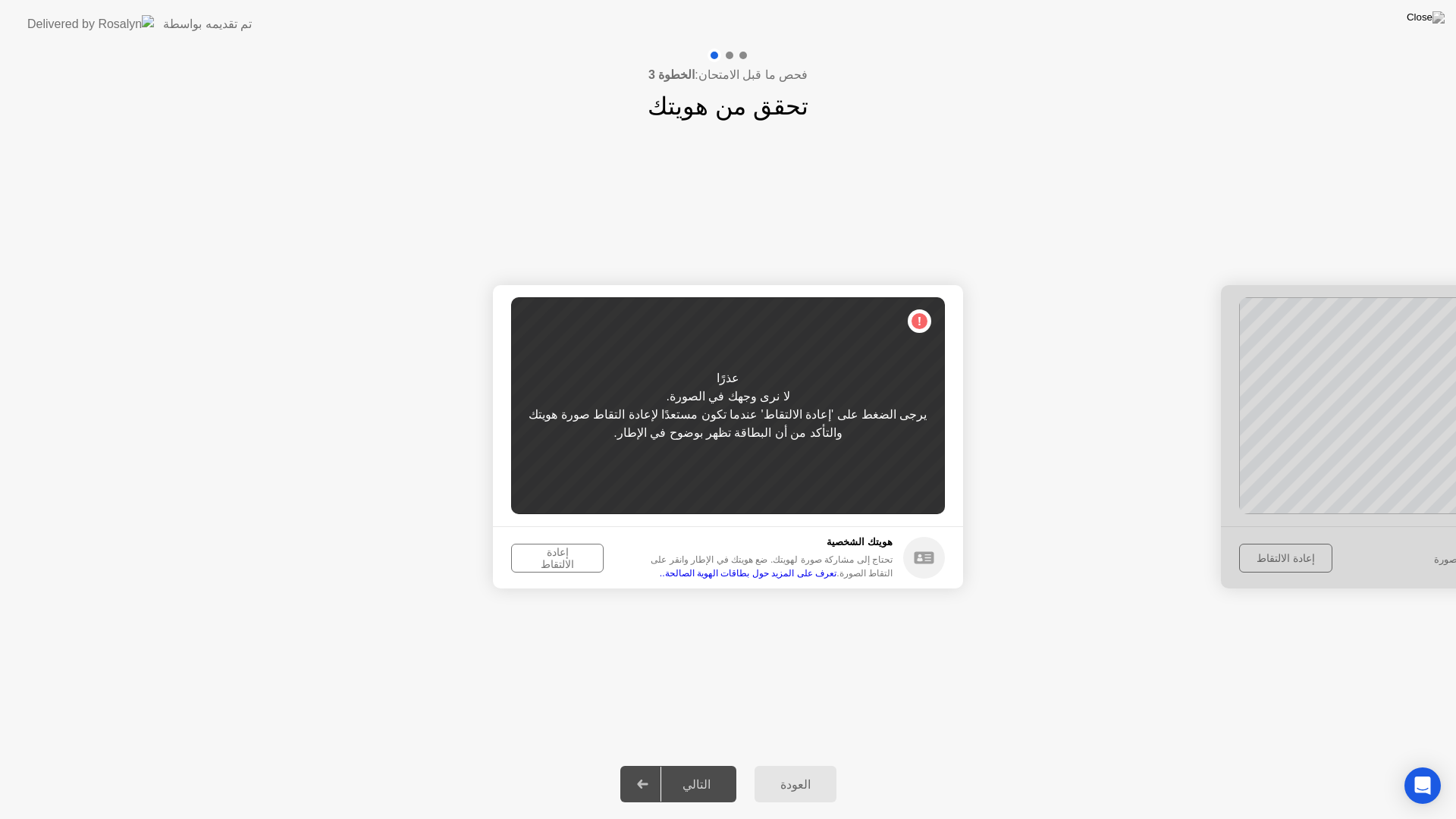
click at [541, 562] on div "إعادة الالتقاط" at bounding box center [558, 558] width 82 height 25
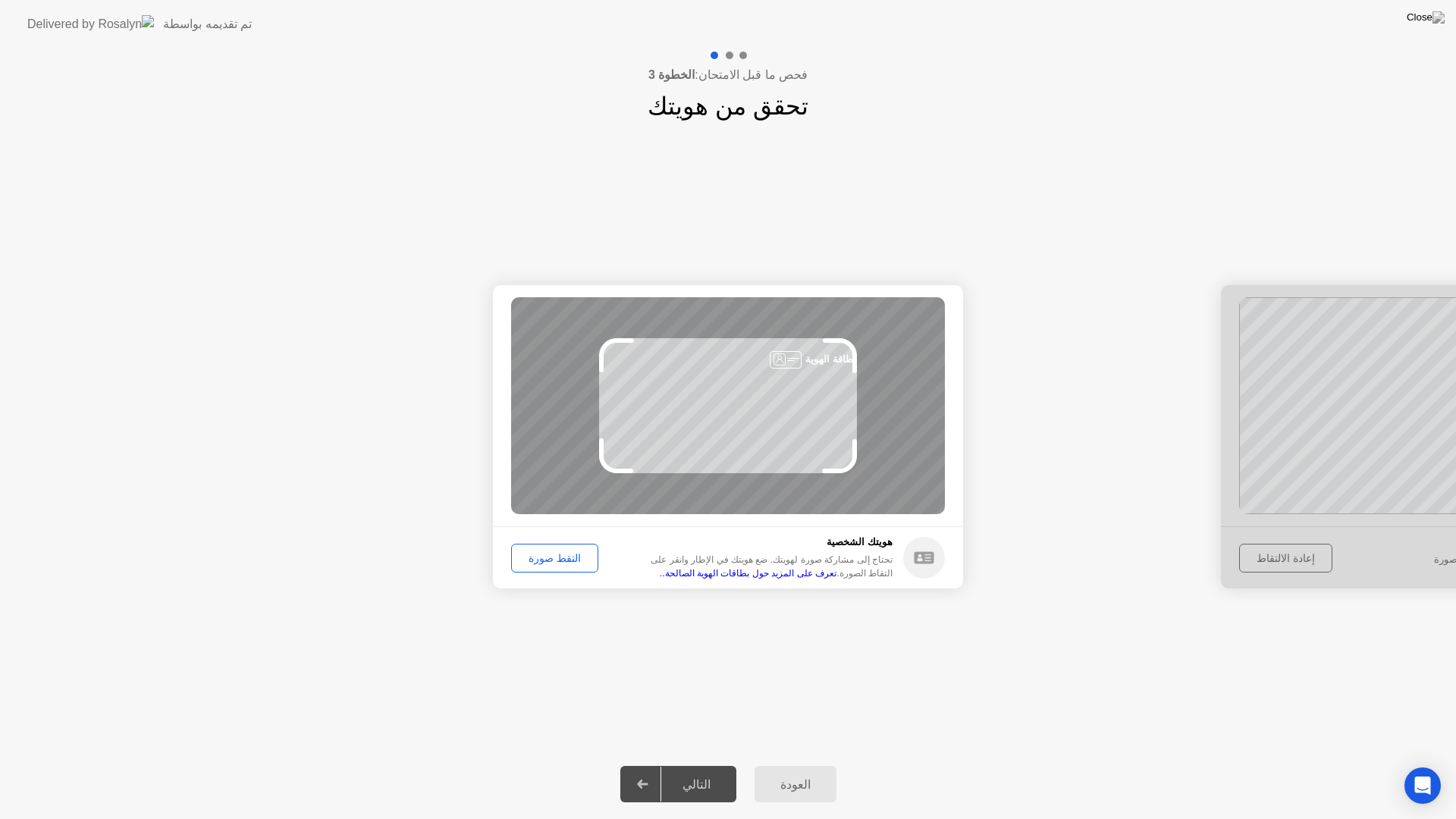
click at [557, 564] on div "التقط صورة" at bounding box center [555, 558] width 77 height 12
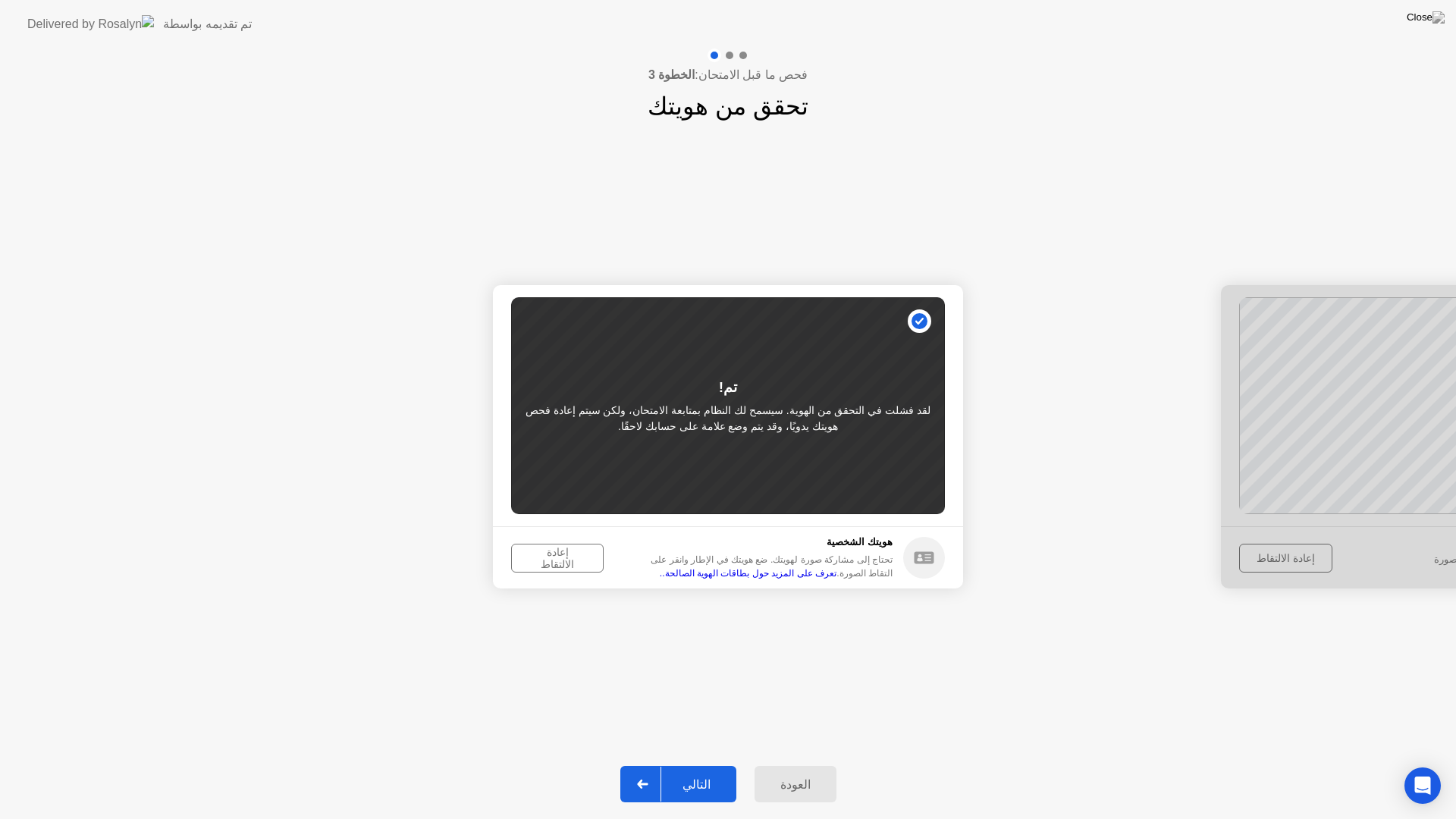
click at [534, 568] on button "إعادة الالتقاط" at bounding box center [558, 558] width 92 height 28
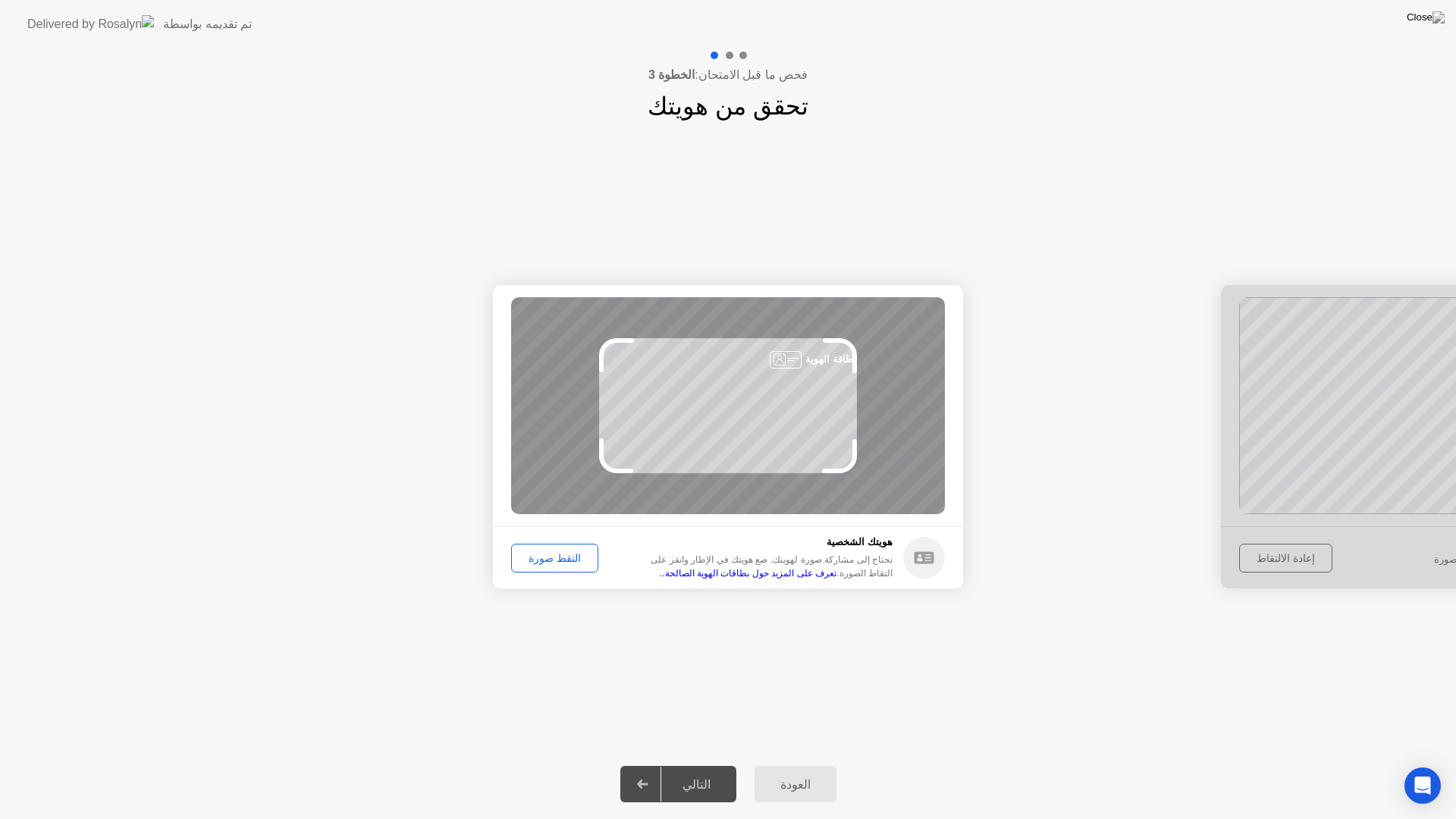
click at [529, 561] on div "التقط صورة" at bounding box center [555, 558] width 77 height 12
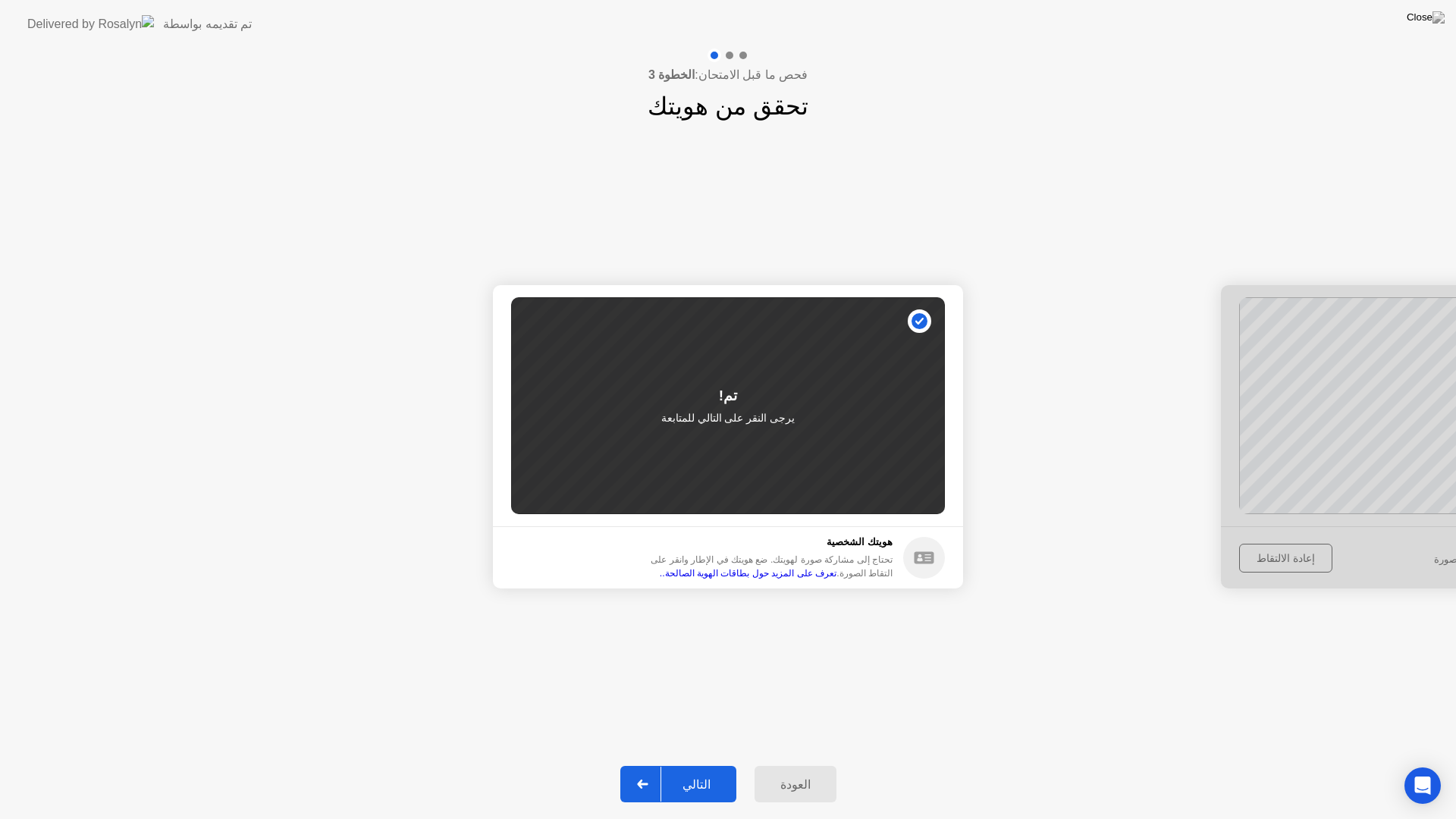
click at [715, 764] on div "التالي" at bounding box center [697, 784] width 71 height 15
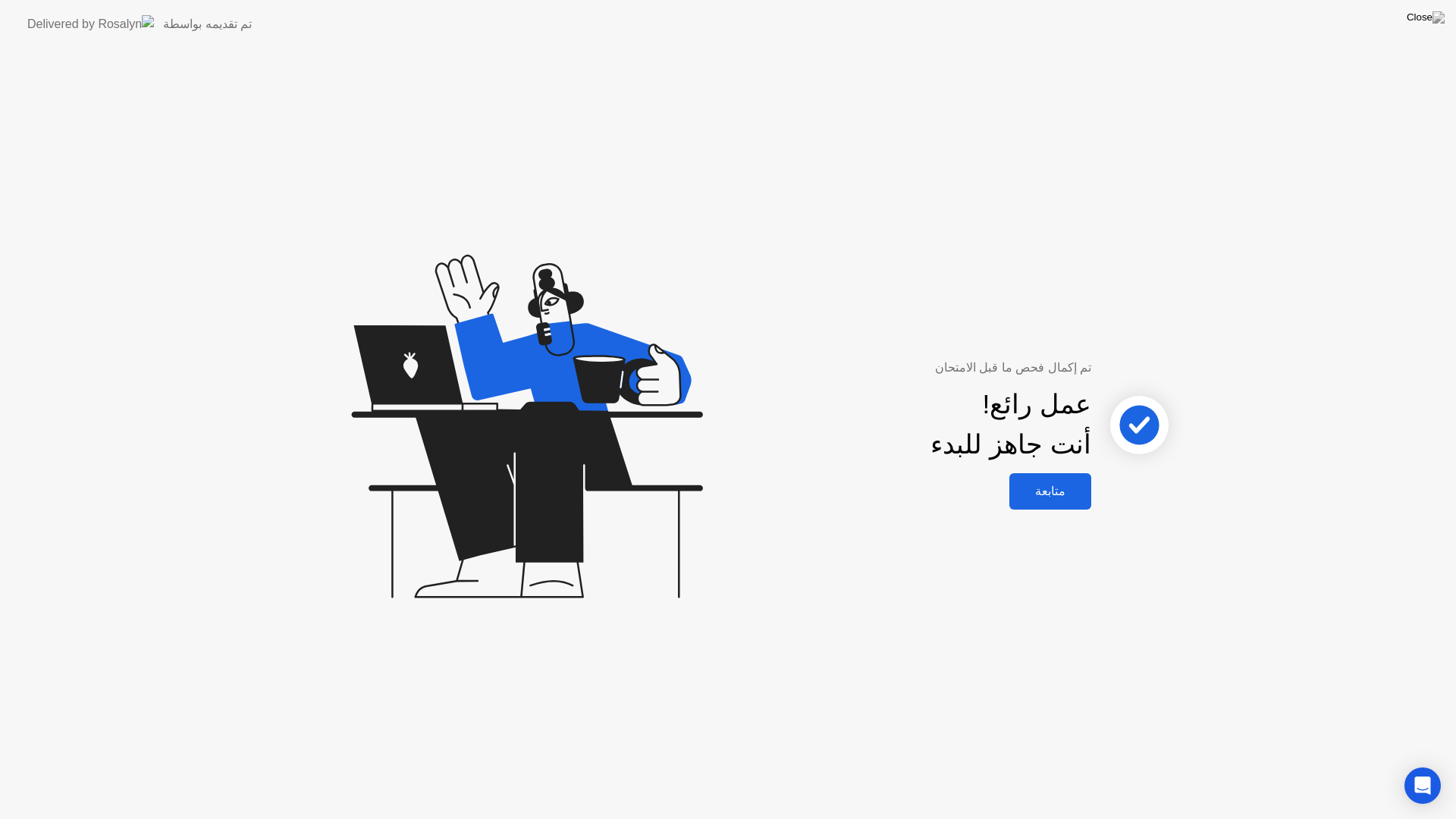
click at [1021, 501] on button "متابعة" at bounding box center [1050, 491] width 82 height 36
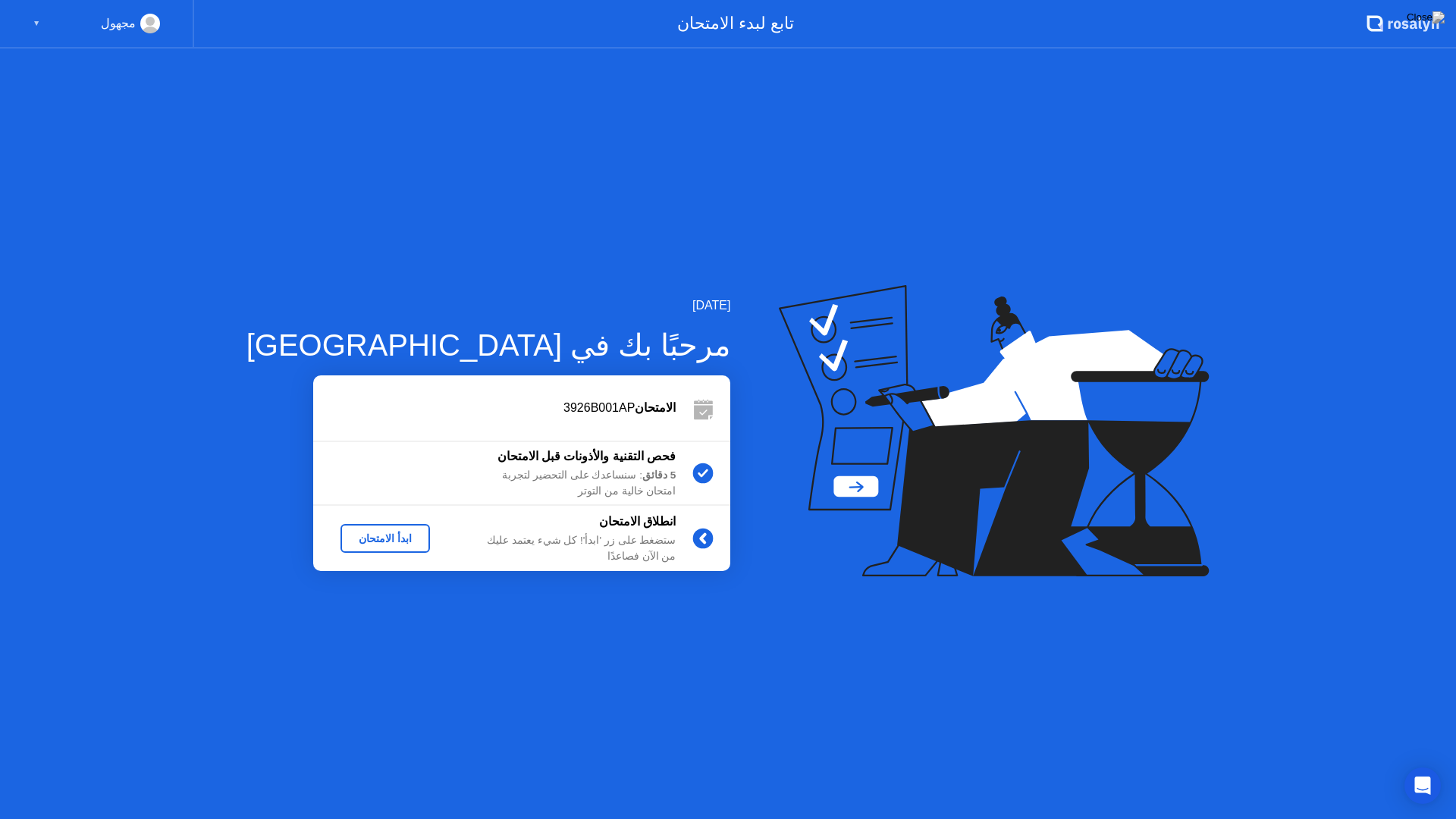
click at [375, 534] on div "ابدأ الامتحان" at bounding box center [385, 538] width 78 height 12
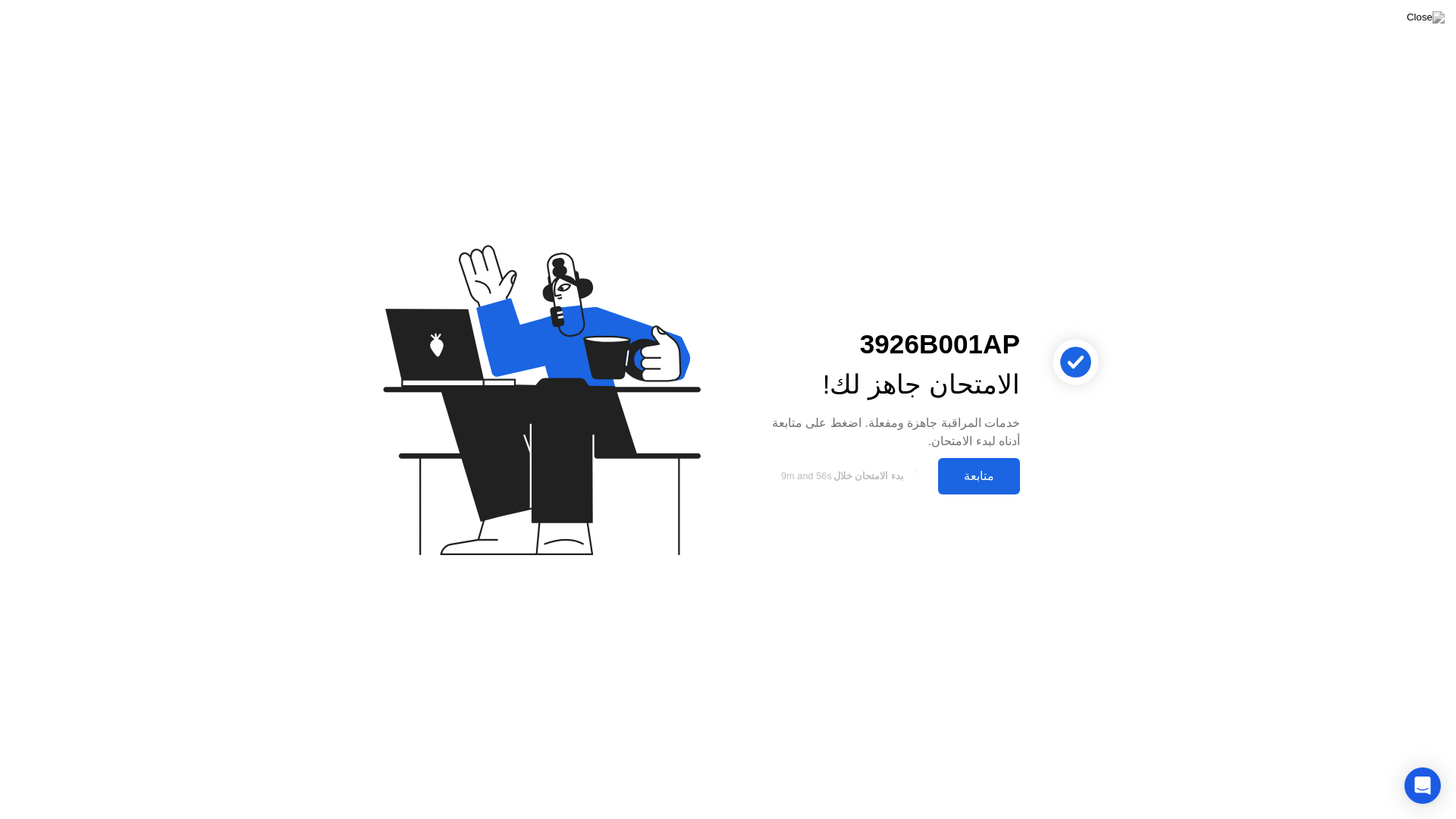
click at [973, 481] on div "متابعة" at bounding box center [979, 475] width 73 height 15
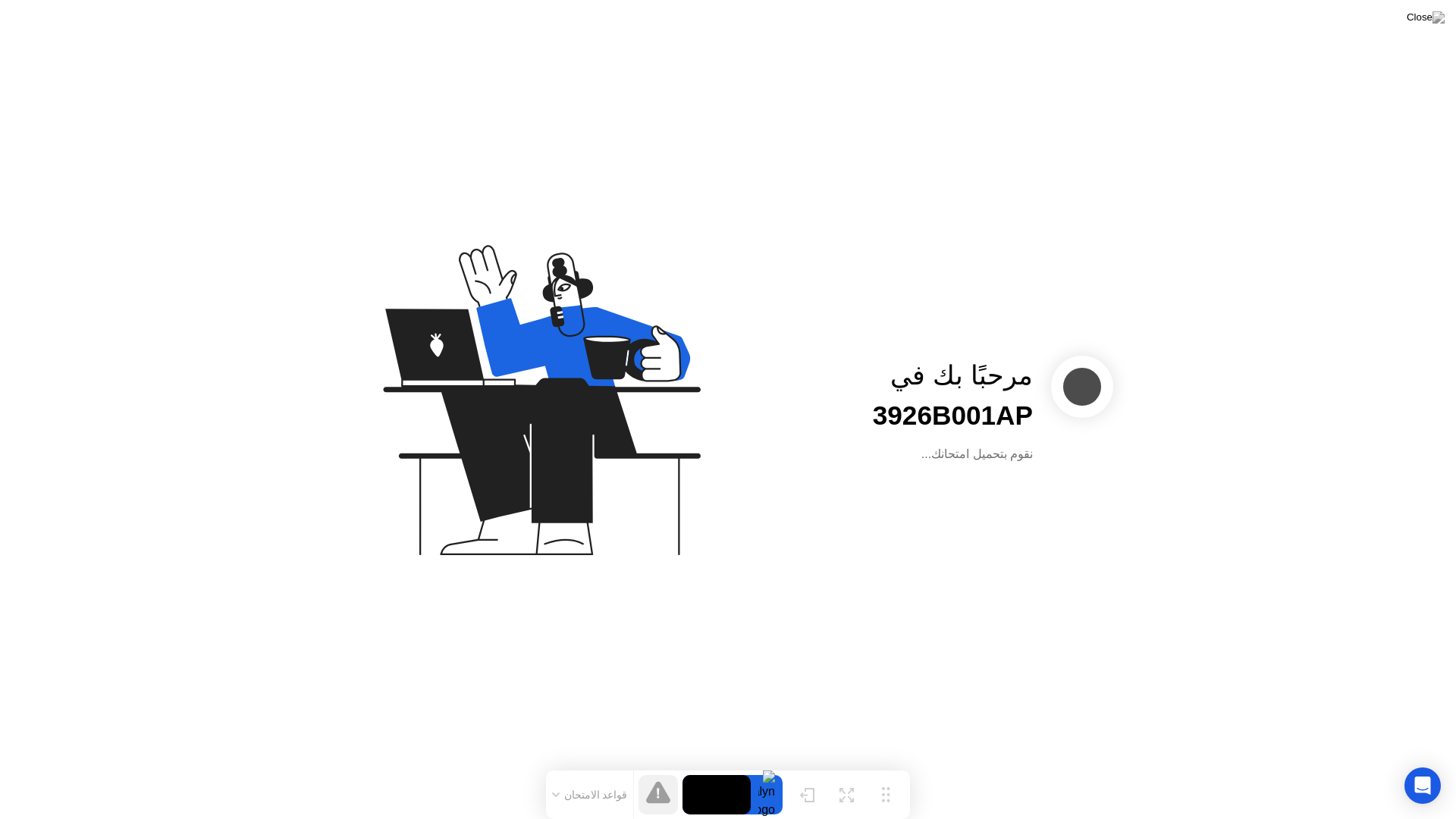
click at [733, 764] on video at bounding box center [716, 794] width 68 height 39
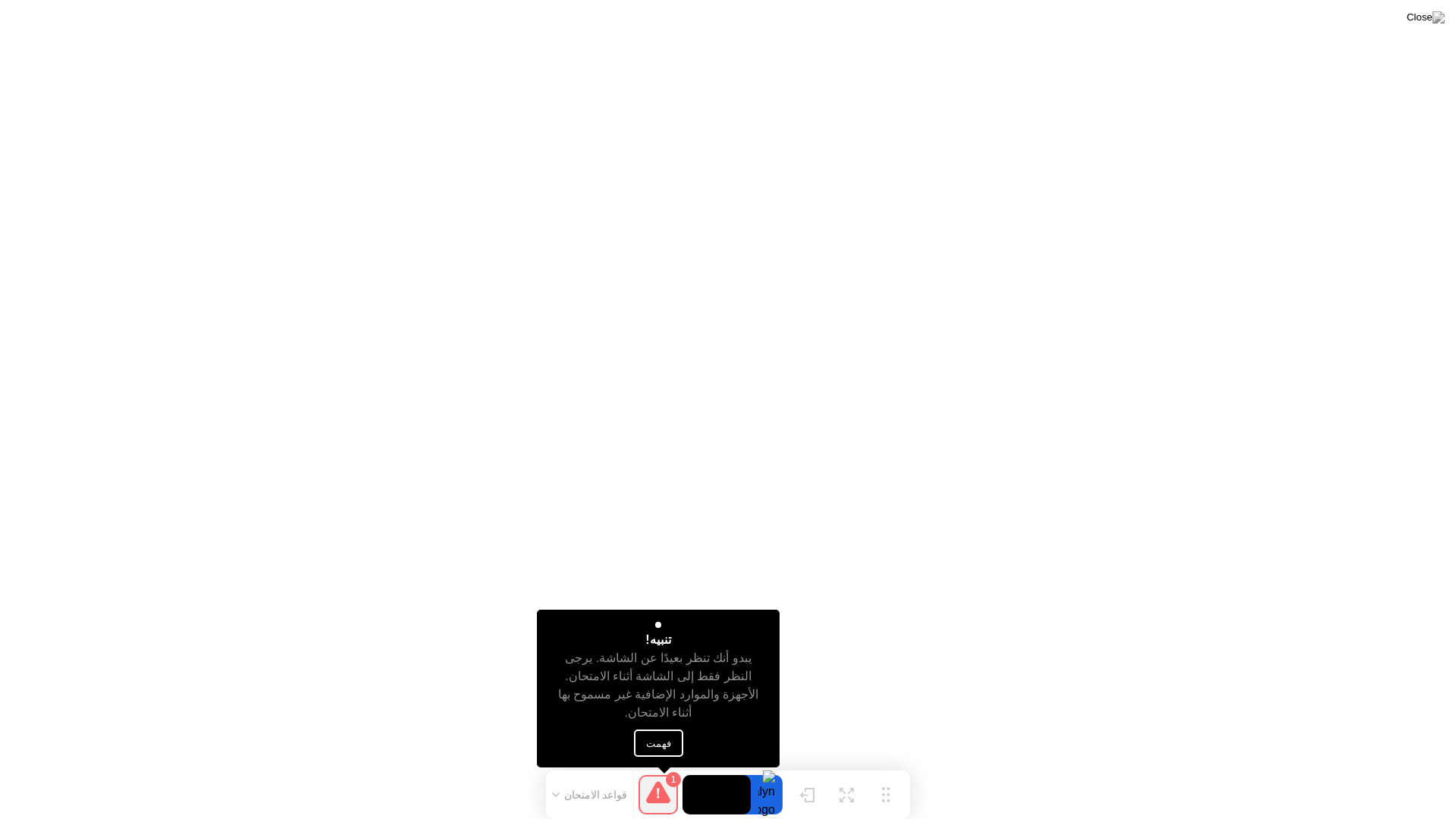
click at [661, 737] on button "فهمت" at bounding box center [658, 743] width 49 height 27
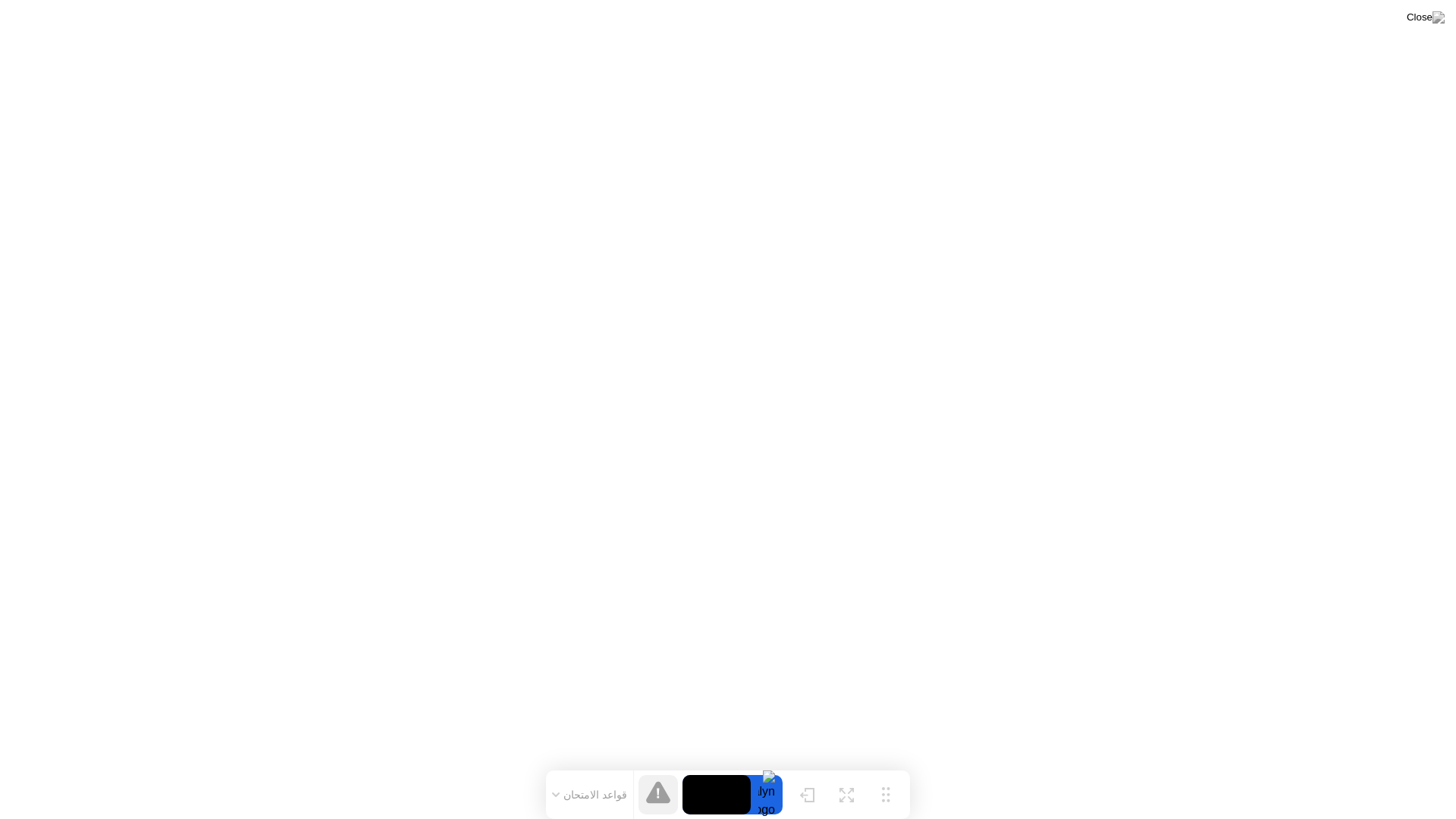
click at [711, 764] on video at bounding box center [716, 794] width 68 height 39
click at [845, 764] on icon at bounding box center [847, 789] width 15 height 15
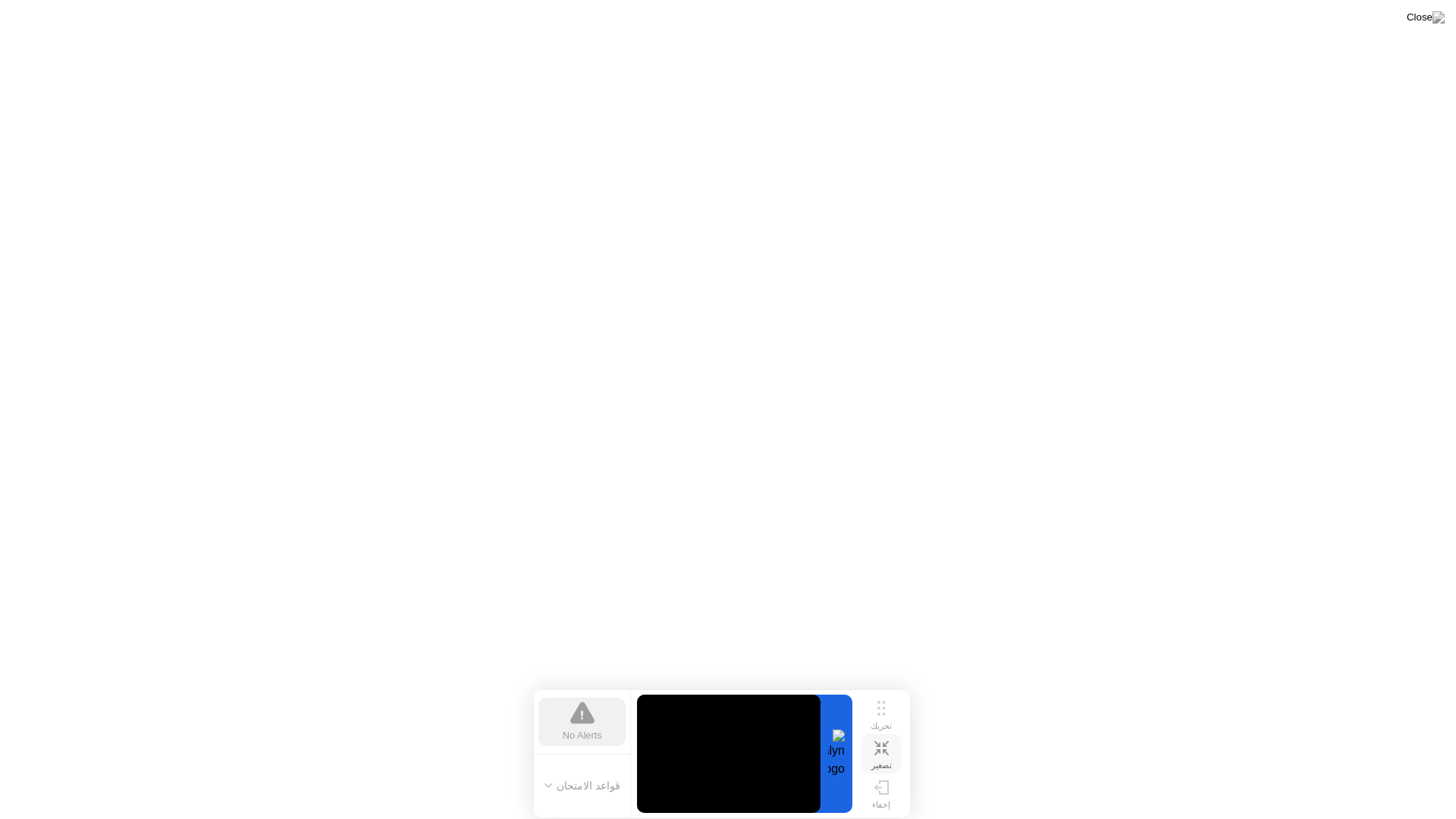
click at [885, 761] on div "تصغير" at bounding box center [881, 765] width 21 height 10
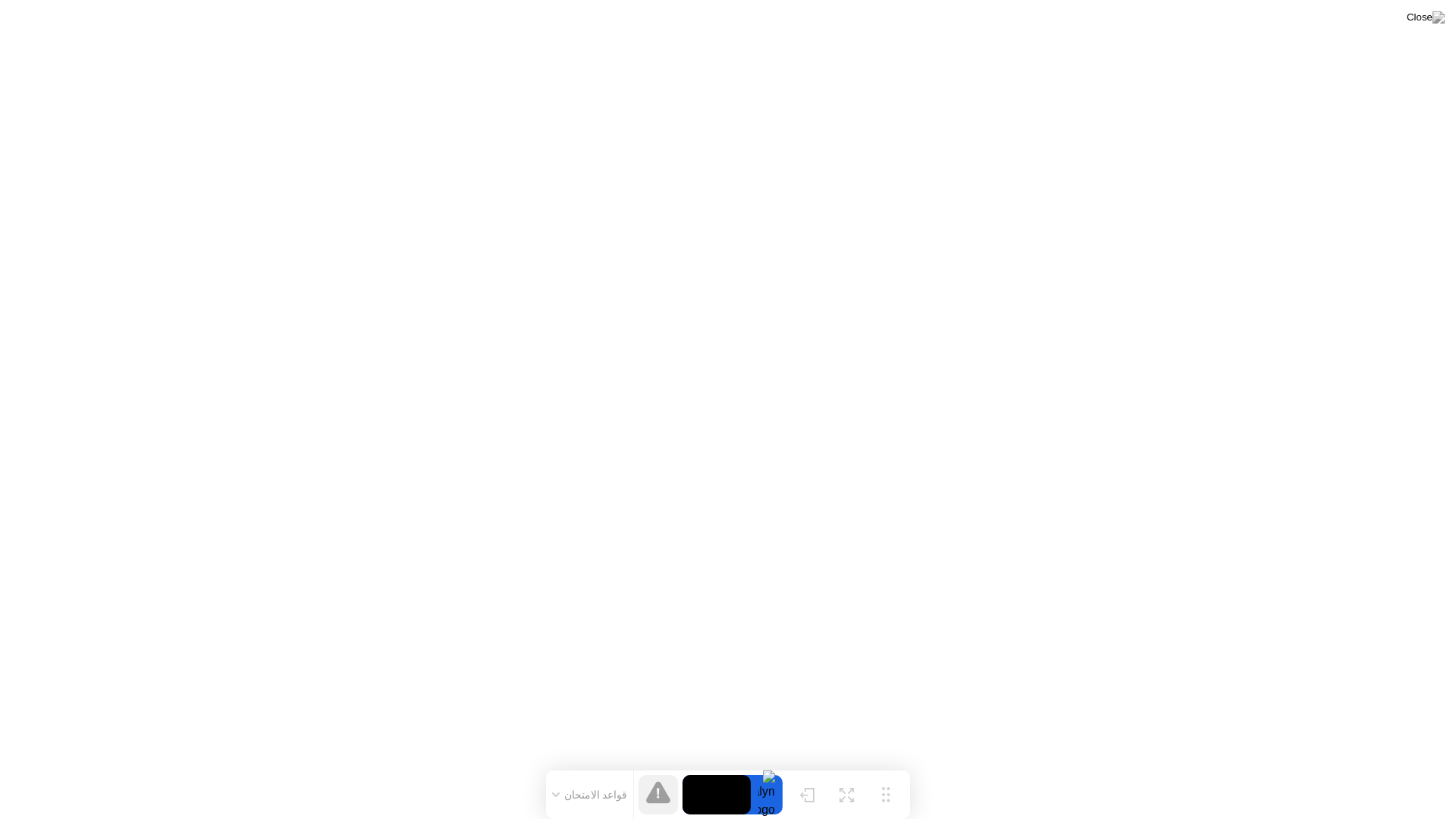
click at [655, 764] on icon at bounding box center [658, 792] width 25 height 22
click at [848, 764] on icon at bounding box center [847, 789] width 15 height 15
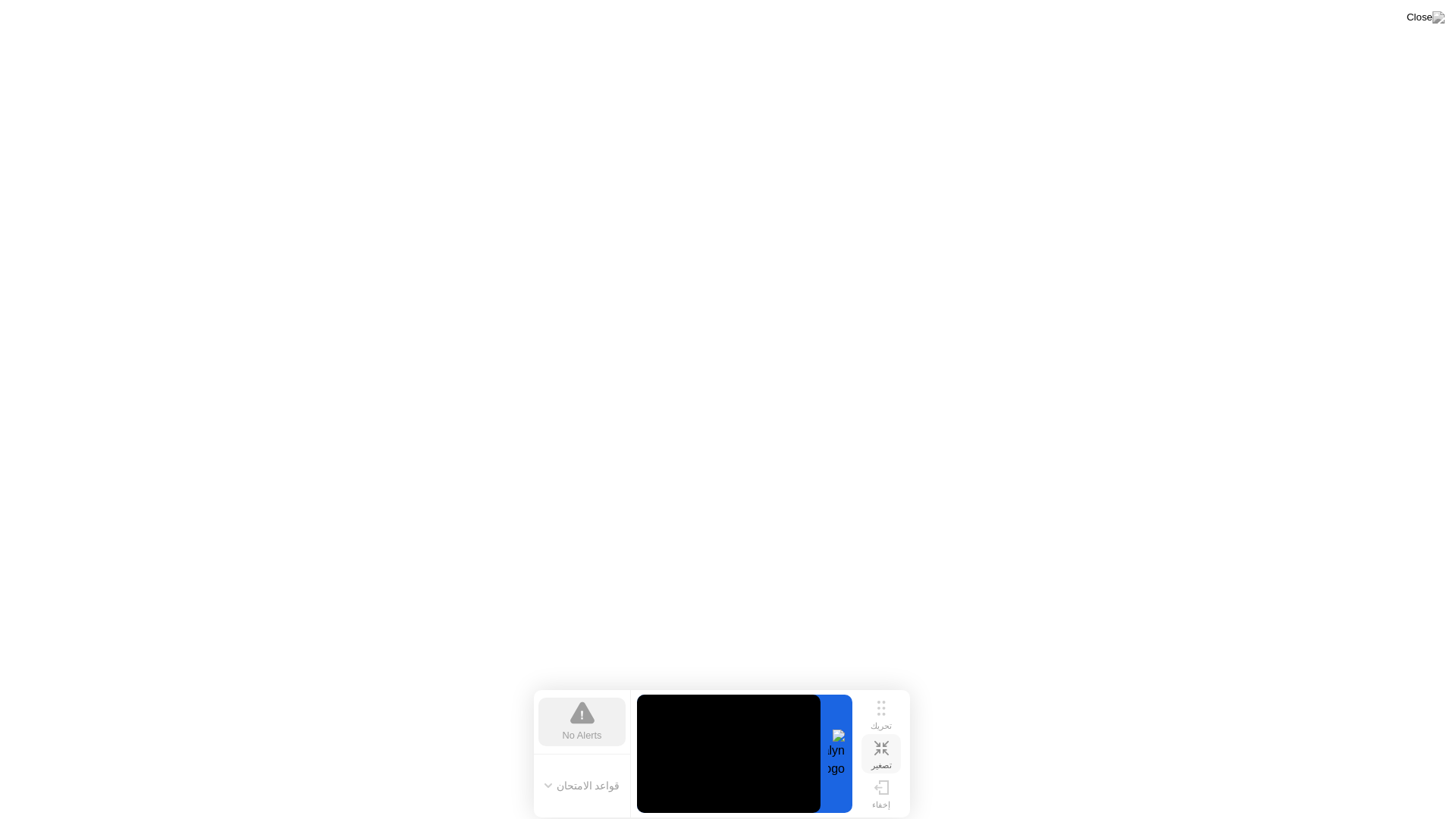
click at [878, 743] on icon at bounding box center [877, 744] width 6 height 6
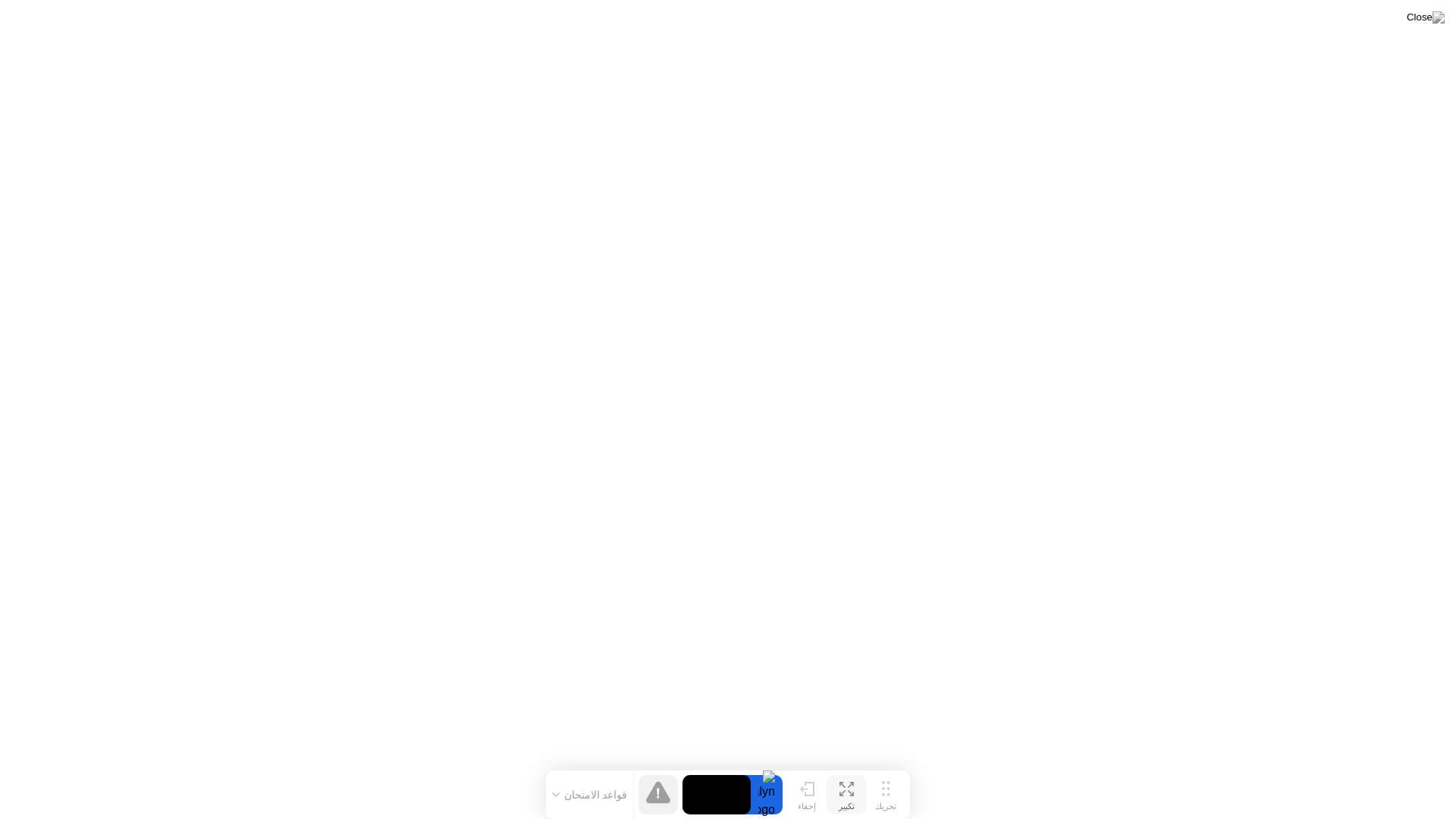
click at [854, 764] on button "تكبير" at bounding box center [846, 794] width 39 height 39
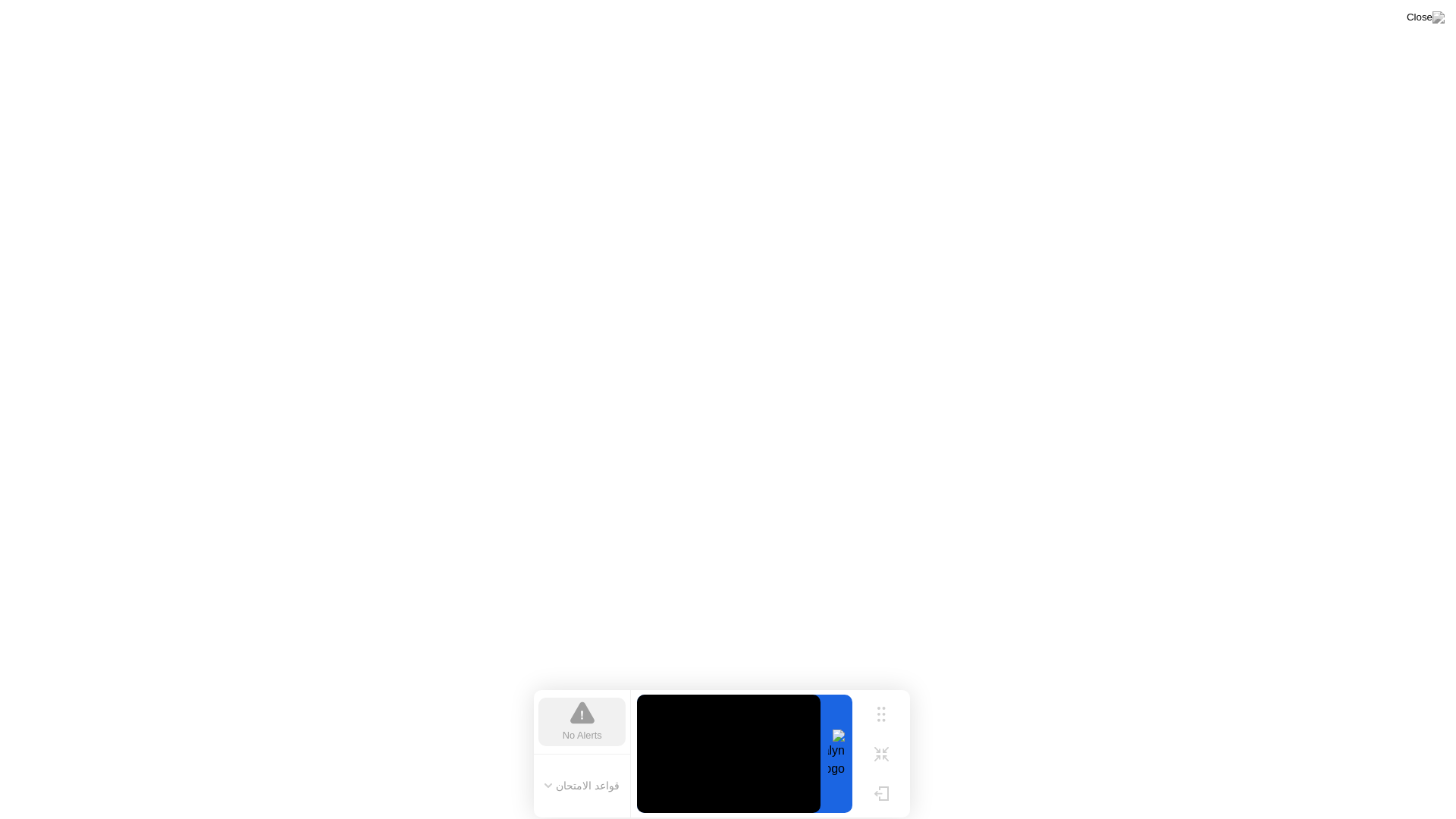
click at [775, 764] on video at bounding box center [728, 754] width 184 height 118
click at [882, 751] on icon at bounding box center [881, 747] width 15 height 15
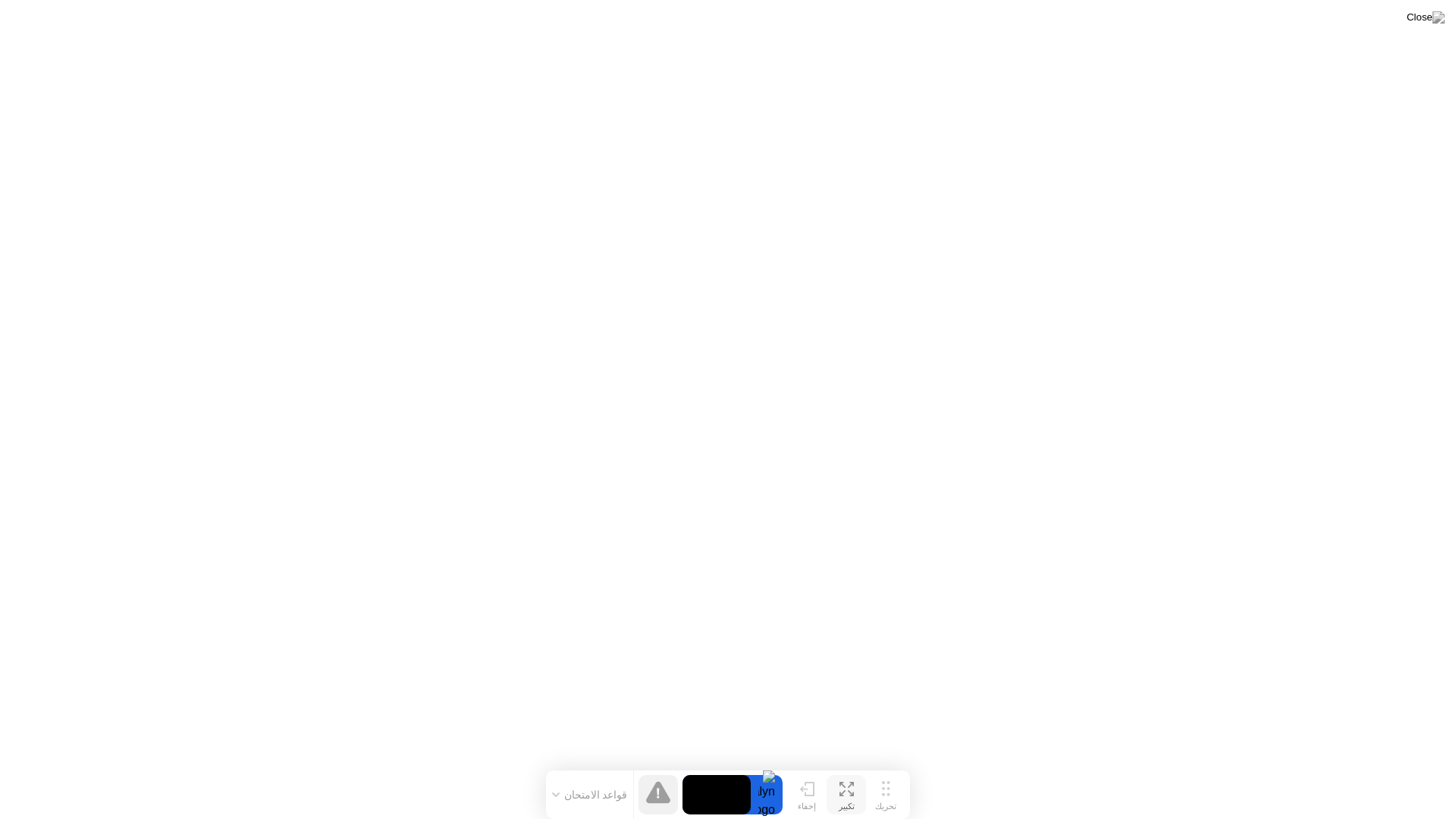
click at [728, 764] on video at bounding box center [716, 794] width 68 height 39
click at [653, 764] on icon at bounding box center [658, 792] width 25 height 22
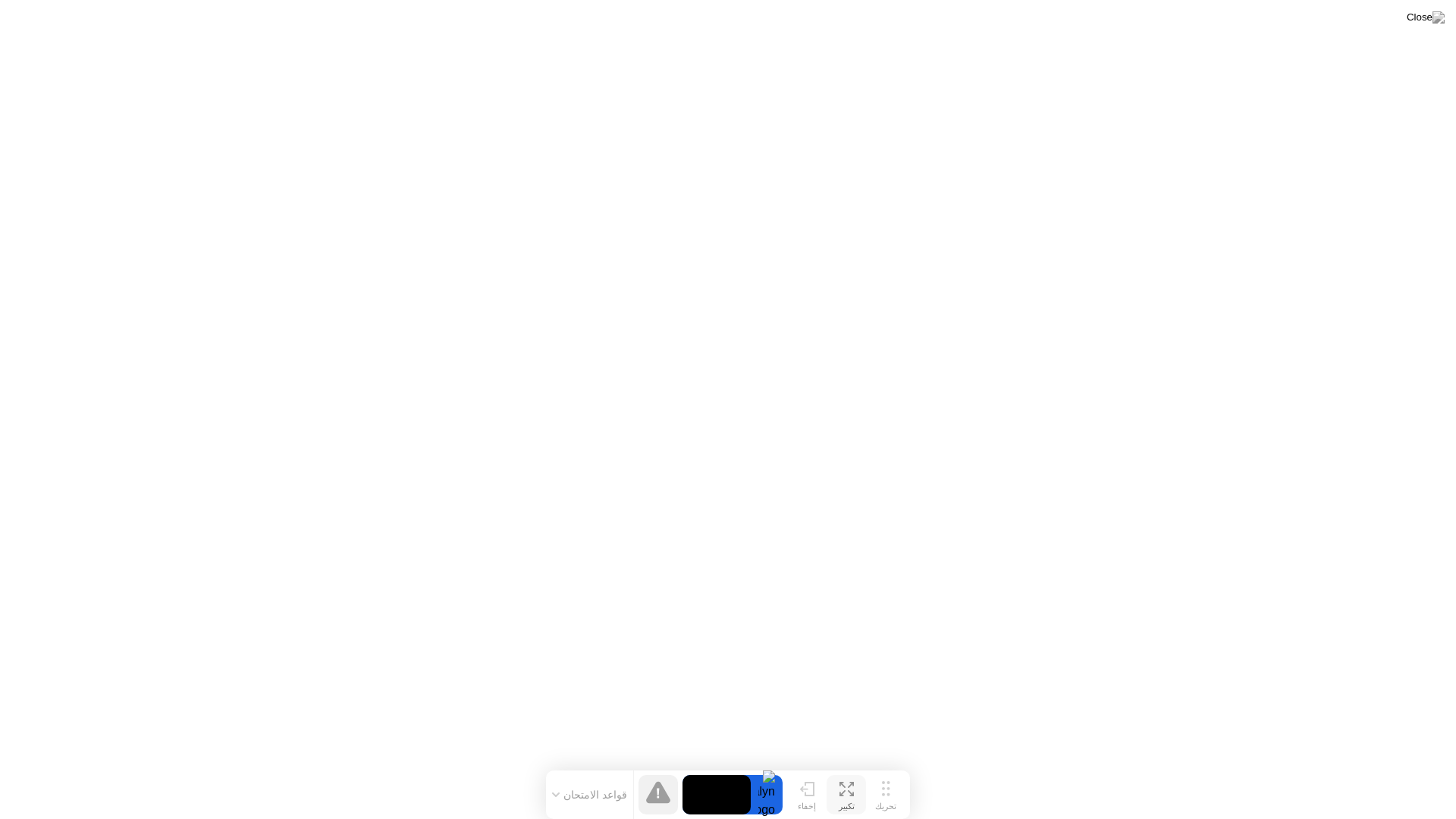
click at [847, 764] on icon at bounding box center [847, 789] width 15 height 15
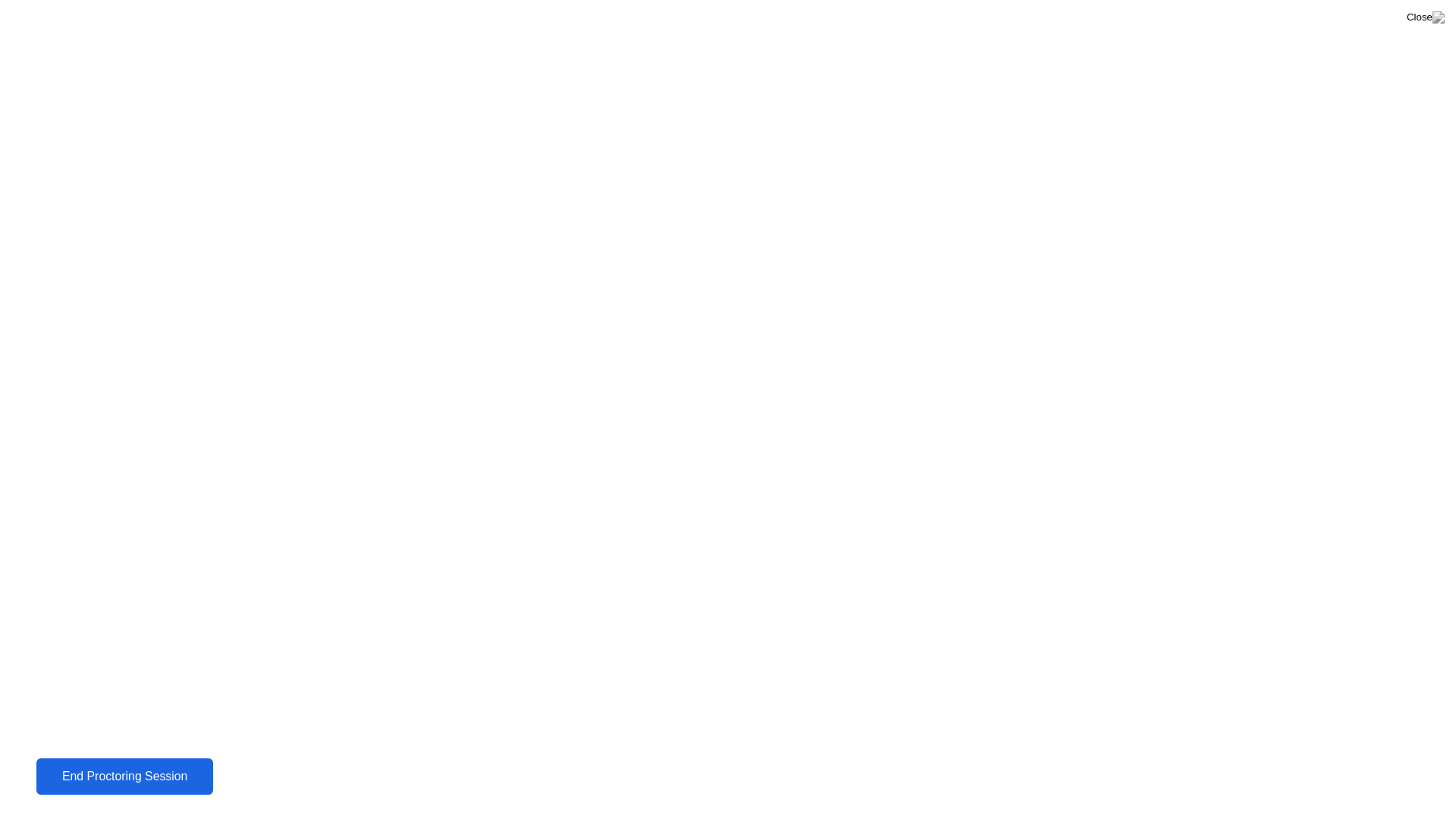
click at [140, 764] on div "End Proctoring Session" at bounding box center [125, 777] width 171 height 14
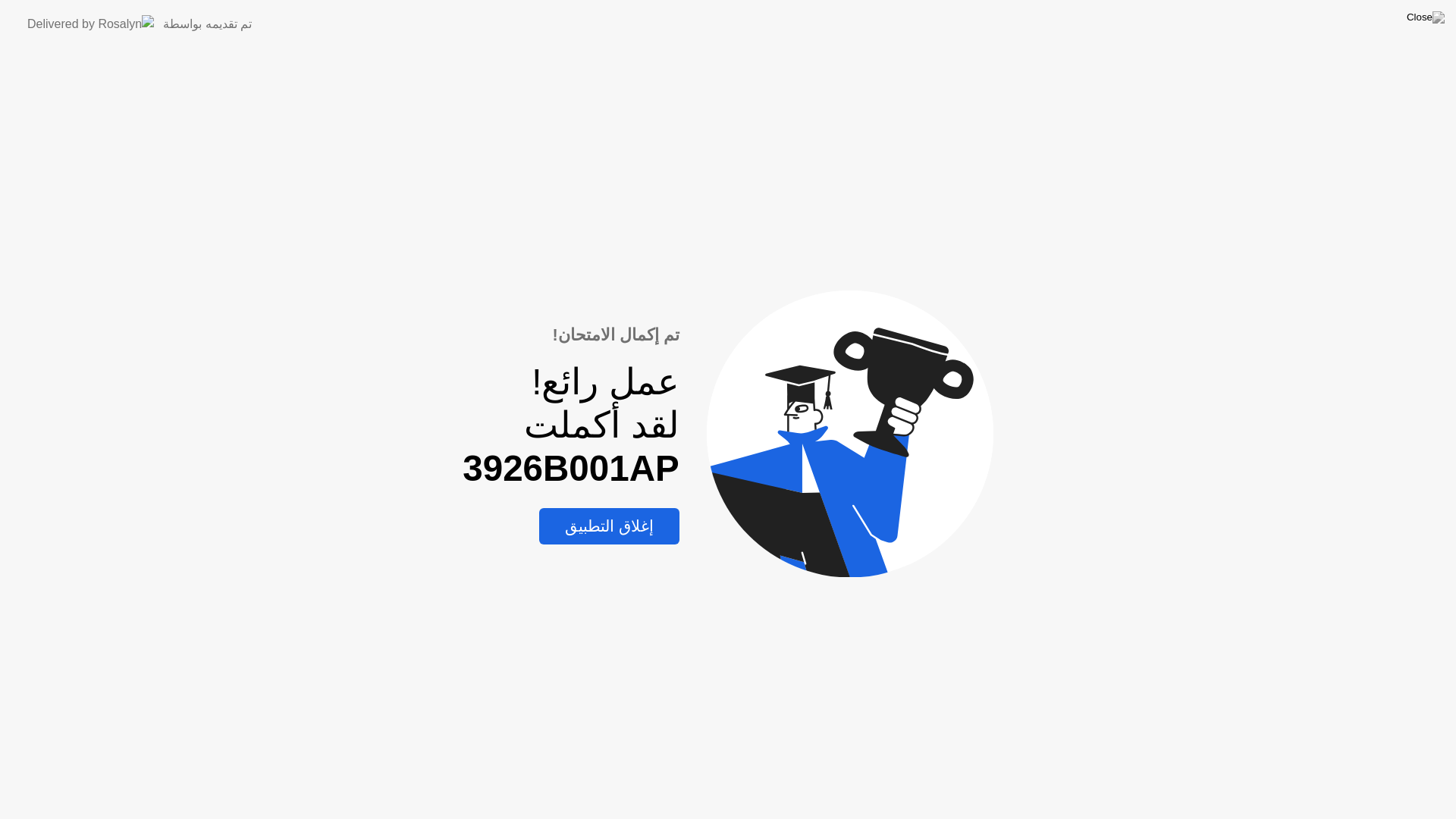
drag, startPoint x: 685, startPoint y: 468, endPoint x: 431, endPoint y: 471, distance: 254.0
click at [455, 474] on div "تم إكمال الامتحان! عمل رائع! لقد أكملت 3926B001AP إغلاق التطبيق" at bounding box center [728, 434] width 1456 height 771
drag, startPoint x: 431, startPoint y: 471, endPoint x: 636, endPoint y: 511, distance: 208.9
click at [625, 476] on div "تم إكمال الامتحان! عمل رائع! لقد أكملت 3926B001AP إغلاق التطبيق" at bounding box center [728, 434] width 1456 height 771
click at [675, 531] on div "إغلاق التطبيق" at bounding box center [609, 527] width 132 height 20
